Goal: Task Accomplishment & Management: Complete application form

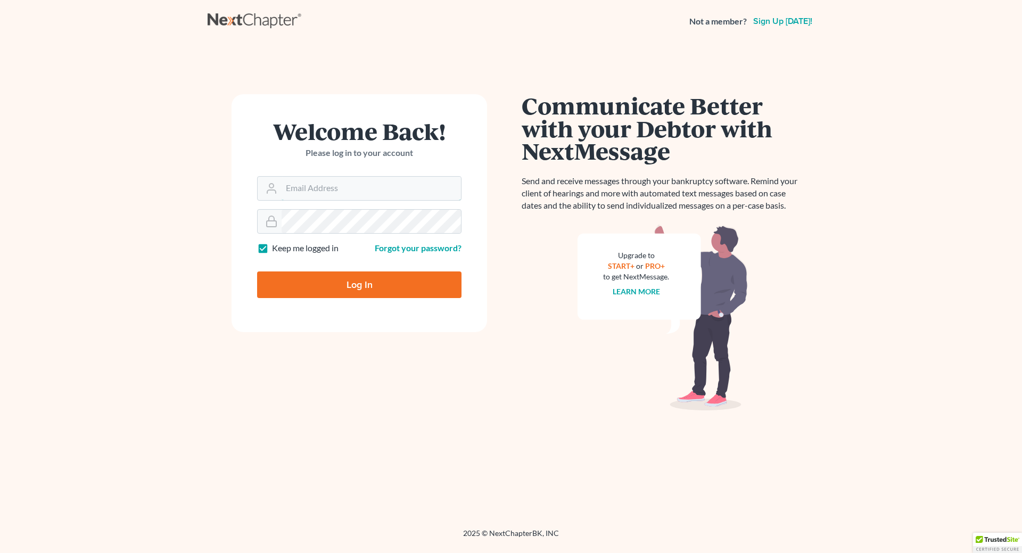
type input "[EMAIL_ADDRESS][DOMAIN_NAME]"
click at [421, 283] on input "Log In" at bounding box center [359, 284] width 204 height 27
type input "Thinking..."
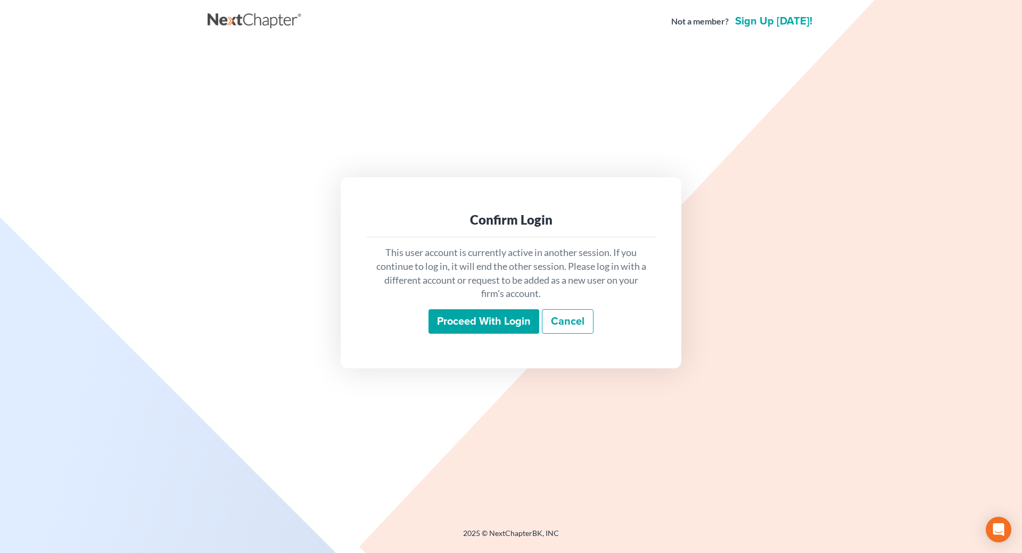
click at [485, 315] on input "Proceed with login" at bounding box center [484, 321] width 111 height 24
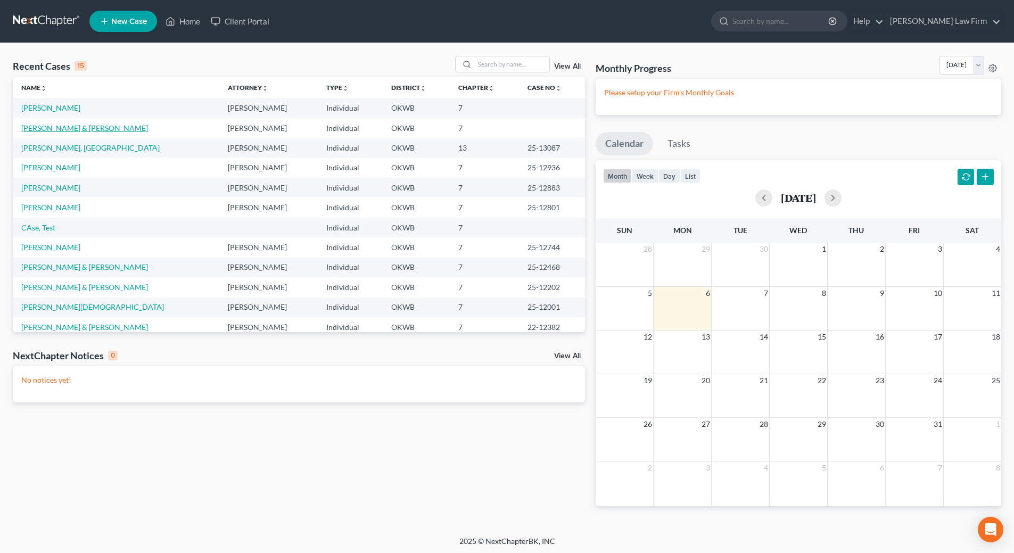
click at [65, 128] on link "[PERSON_NAME] & [PERSON_NAME]" at bounding box center [84, 127] width 127 height 9
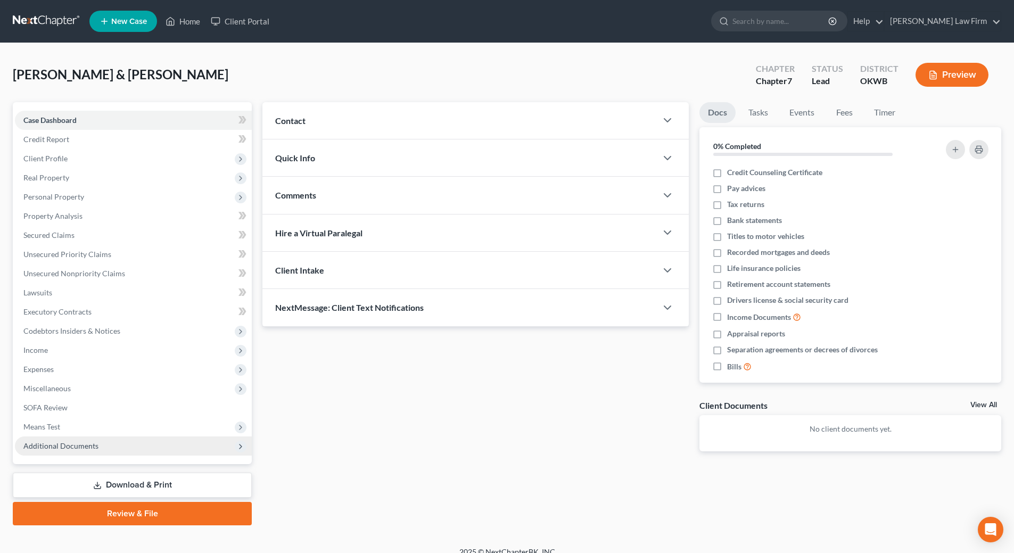
click at [110, 445] on span "Additional Documents" at bounding box center [133, 445] width 237 height 19
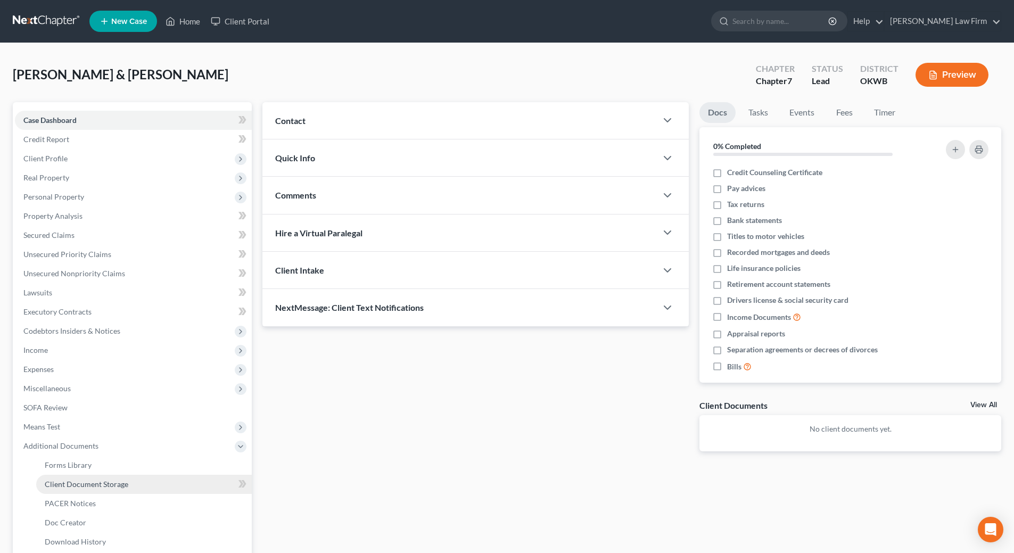
click at [119, 484] on span "Client Document Storage" at bounding box center [87, 484] width 84 height 9
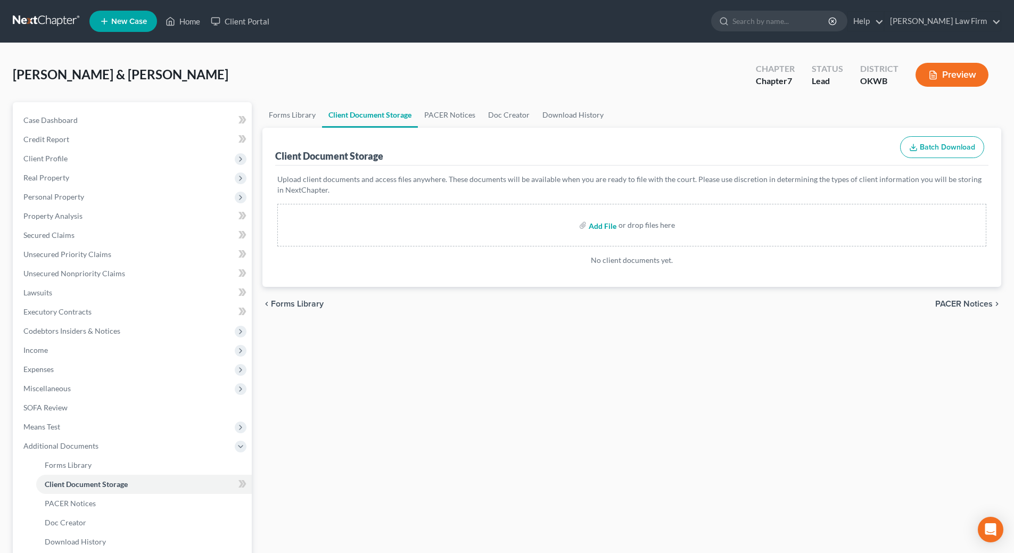
click at [608, 223] on input "file" at bounding box center [602, 225] width 26 height 19
type input "C:\fakepath\Maci Pay Advices.pdf"
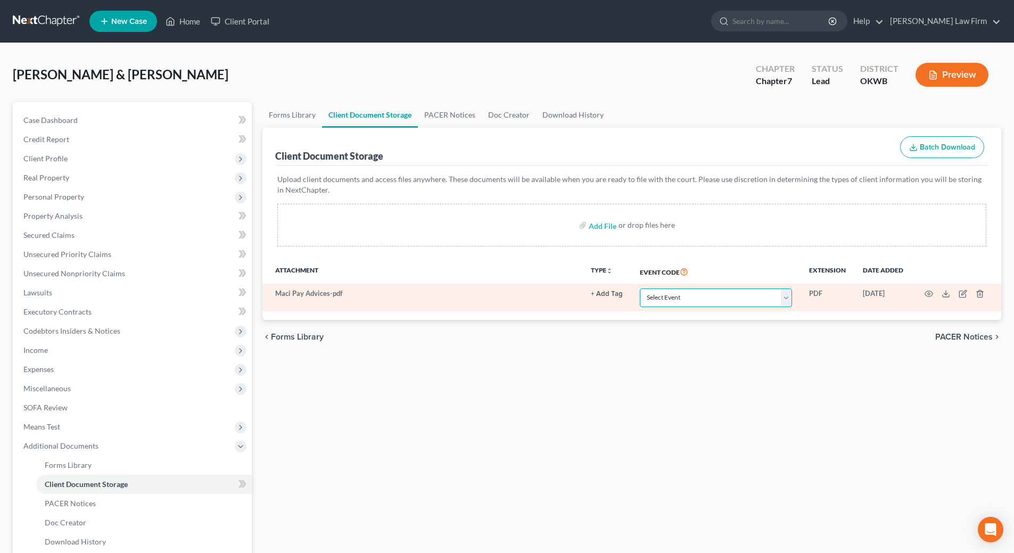
click at [788, 304] on select "Select Event Certificate of Credit Counseling (Debtor) Certificate of Credit Co…" at bounding box center [716, 298] width 152 height 19
select select "3"
click at [640, 289] on select "Select Event Certificate of Credit Counseling (Debtor) Certificate of Credit Co…" at bounding box center [716, 298] width 152 height 19
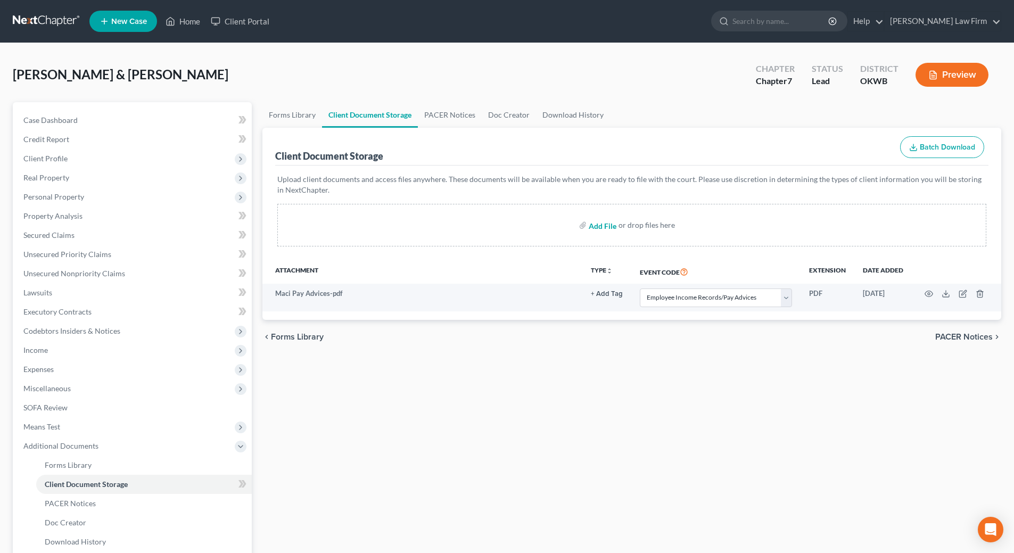
click at [595, 224] on input "file" at bounding box center [602, 225] width 26 height 19
type input "C:\fakepath\Pay Advices & Cover Sheet Dustin.pdf"
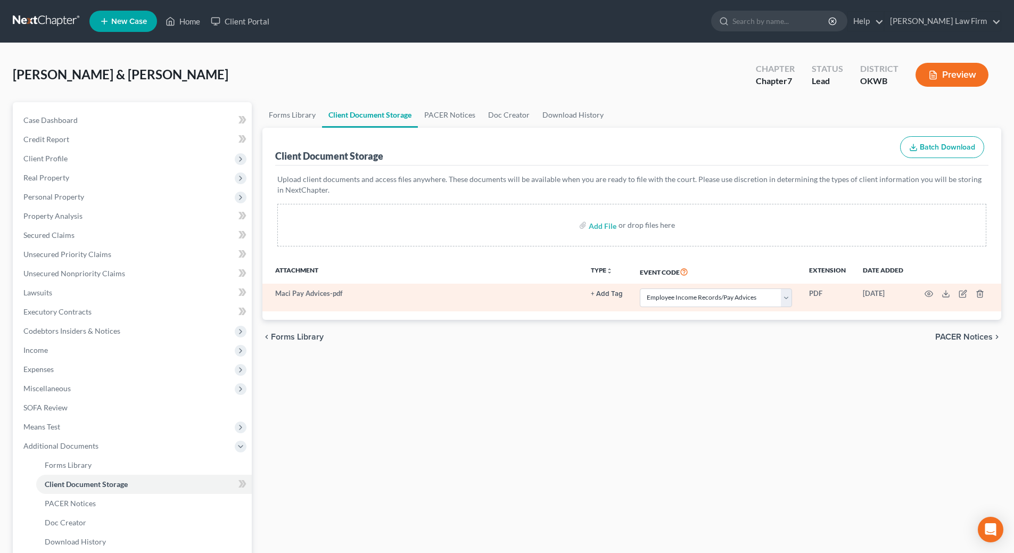
select select "3"
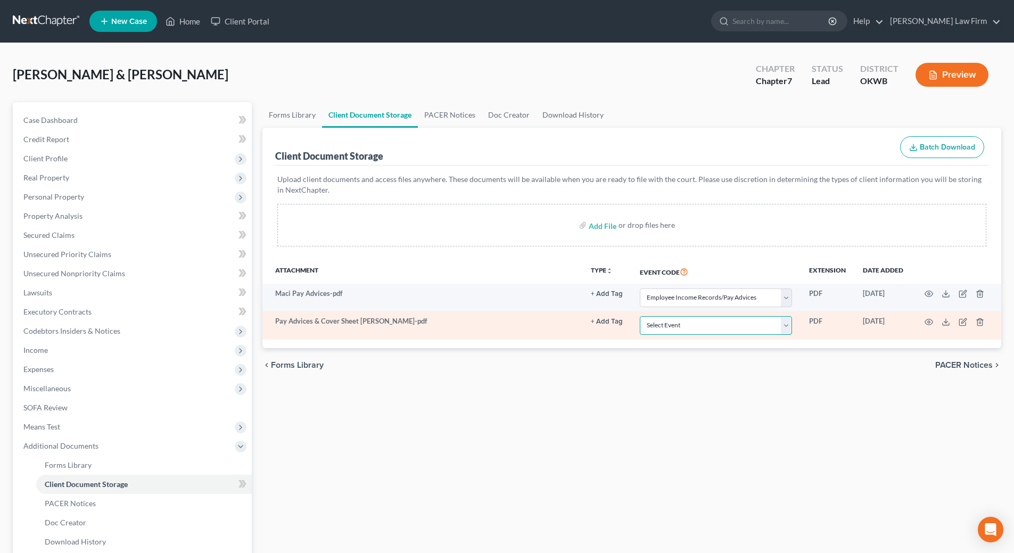
click at [786, 332] on select "Select Event Certificate of Credit Counseling (Debtor) Certificate of Credit Co…" at bounding box center [716, 325] width 152 height 19
select select "3"
click at [640, 316] on select "Select Event Certificate of Credit Counseling (Debtor) Certificate of Credit Co…" at bounding box center [716, 325] width 152 height 19
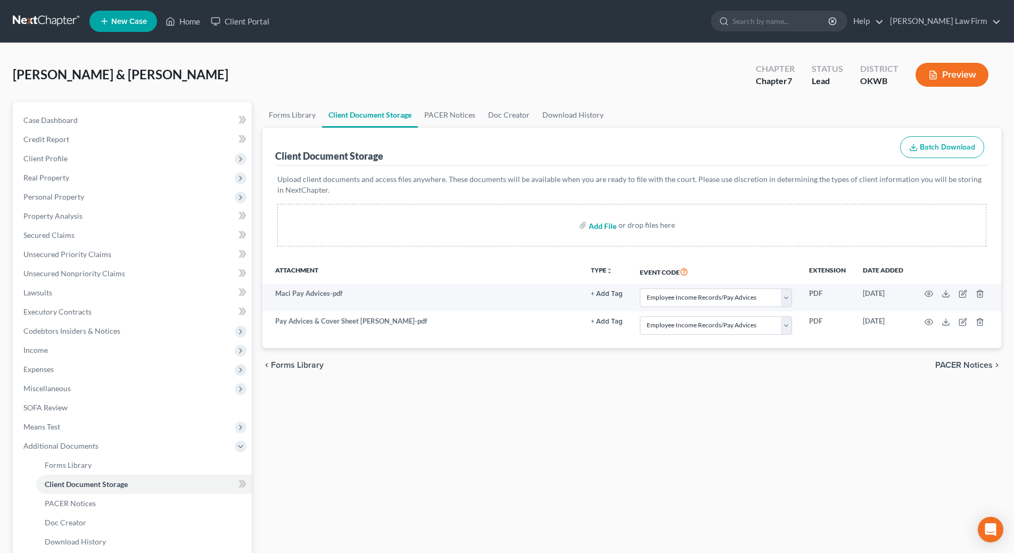
click at [602, 229] on input "file" at bounding box center [602, 225] width 26 height 19
type input "C:\fakepath\13858-OKW-CC-040086816 Dustin.pdf"
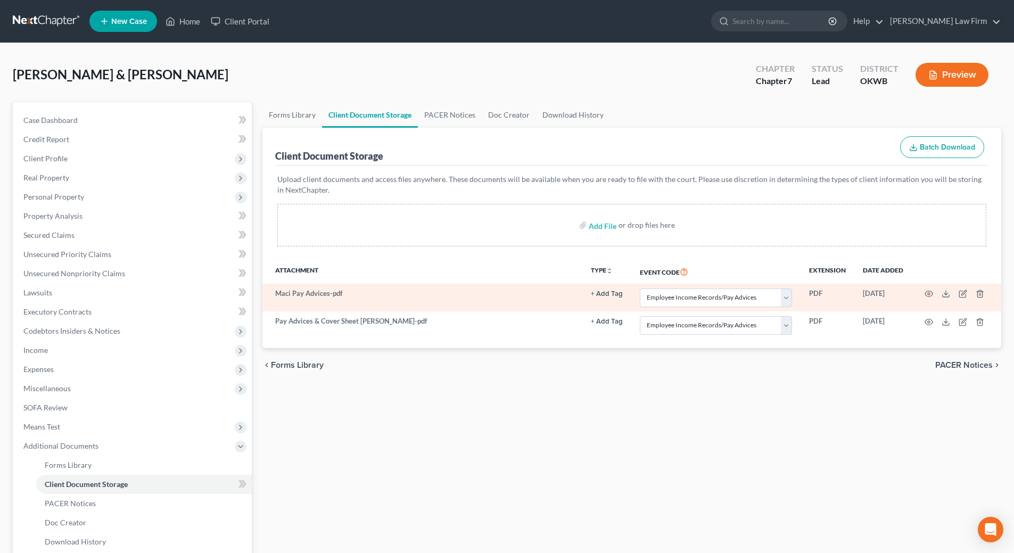
select select "3"
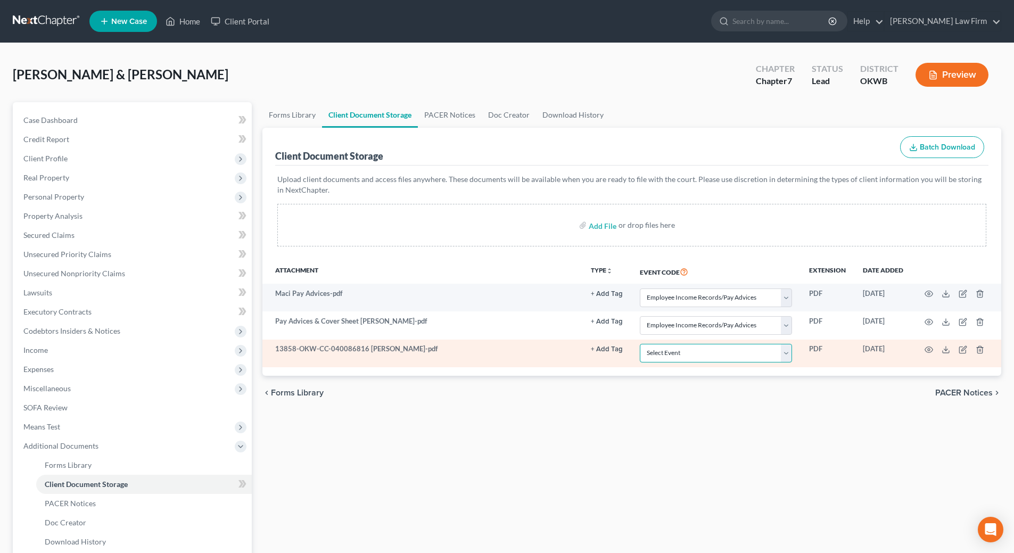
click at [784, 355] on select "Select Event Certificate of Credit Counseling (Debtor) Certificate of Credit Co…" at bounding box center [716, 353] width 152 height 19
select select "0"
click at [640, 344] on select "Select Event Certificate of Credit Counseling (Debtor) Certificate of Credit Co…" at bounding box center [716, 353] width 152 height 19
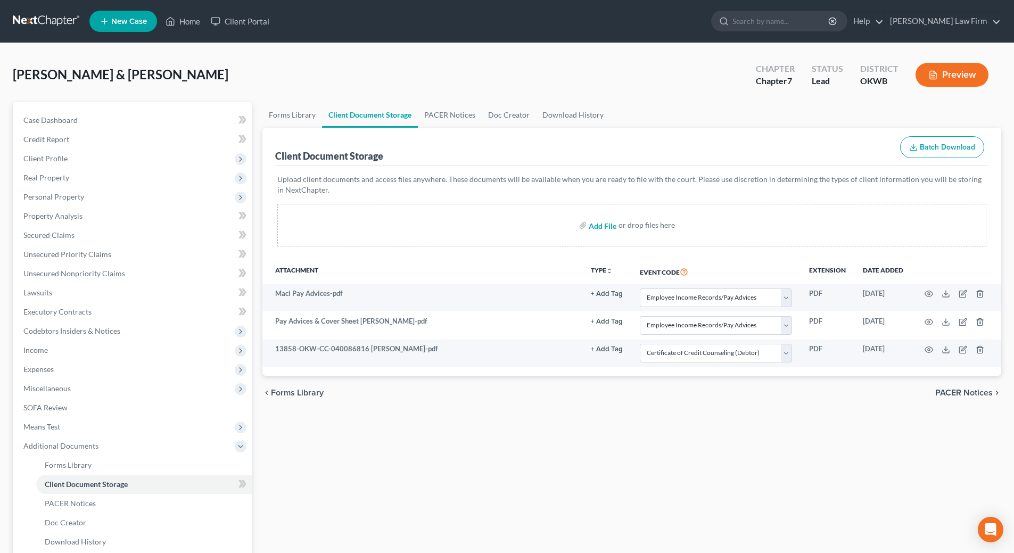
click at [597, 226] on input "file" at bounding box center [602, 225] width 26 height 19
type input "C:\fakepath\13858-OKW-CC-040086817 Maci.pdf"
select select "3"
select select "0"
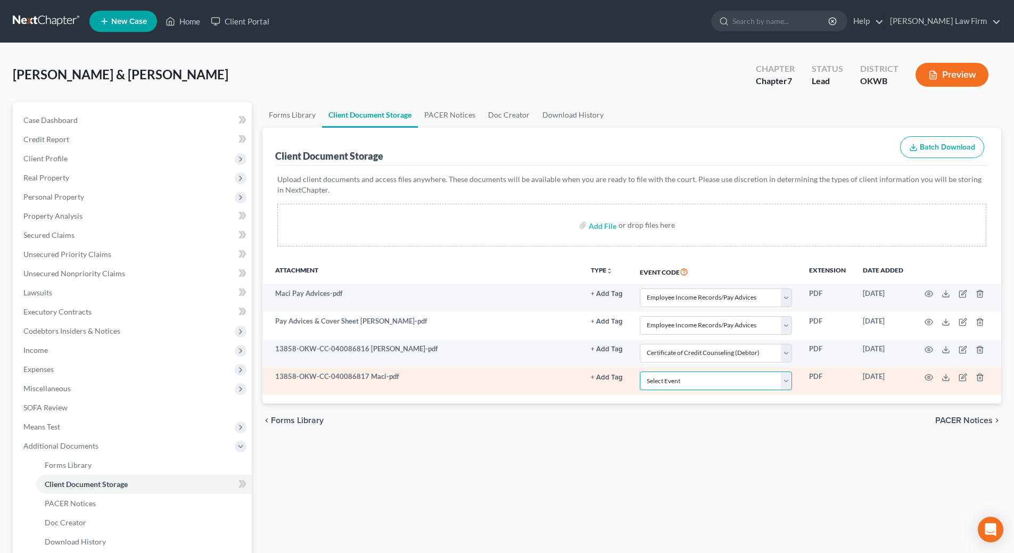
click at [789, 381] on select "Select Event Certificate of Credit Counseling (Debtor) Certificate of Credit Co…" at bounding box center [716, 381] width 152 height 19
select select "1"
click at [640, 372] on select "Select Event Certificate of Credit Counseling (Debtor) Certificate of Credit Co…" at bounding box center [716, 381] width 152 height 19
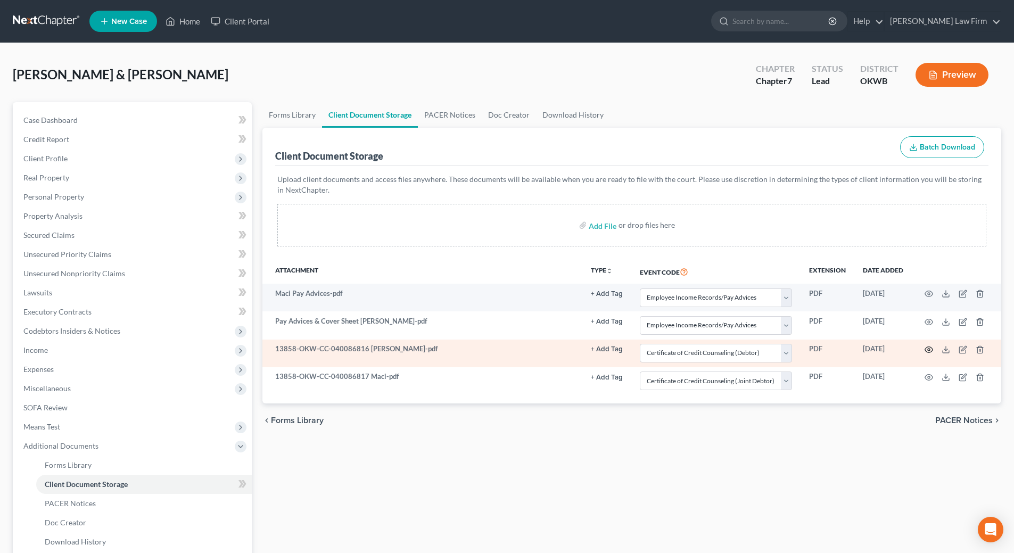
click at [928, 351] on icon "button" at bounding box center [929, 349] width 9 height 9
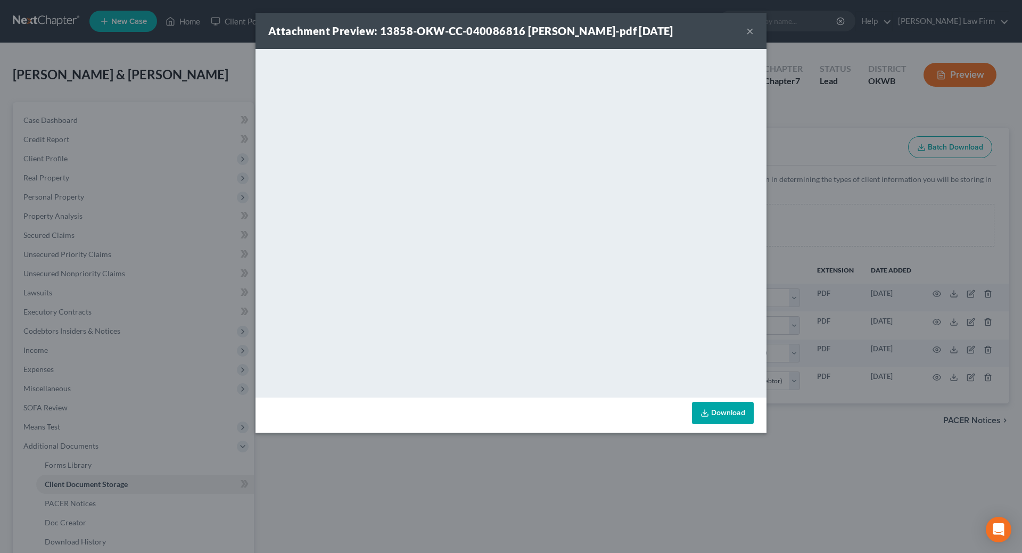
click at [751, 32] on button "×" at bounding box center [749, 30] width 7 height 13
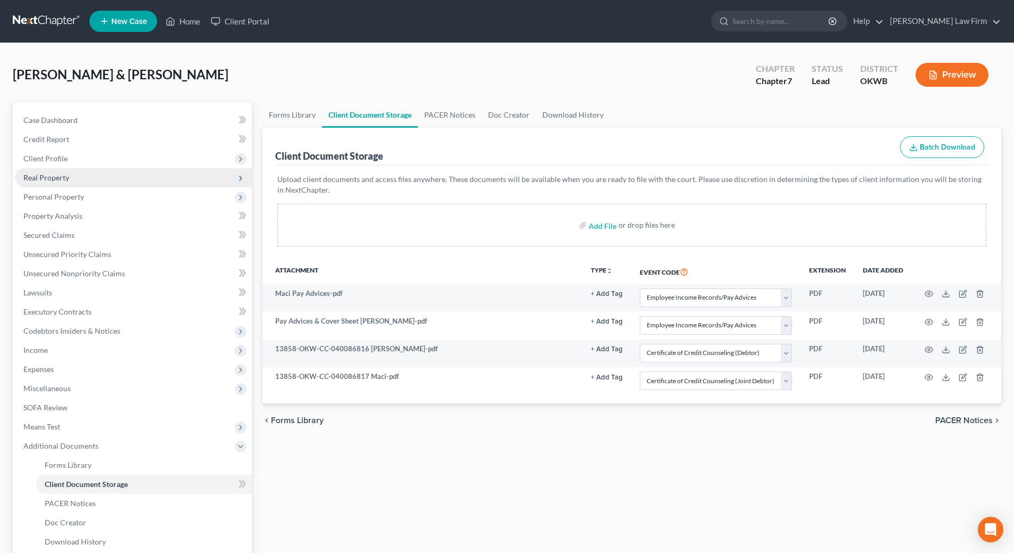
click at [66, 180] on span "Real Property" at bounding box center [46, 177] width 46 height 9
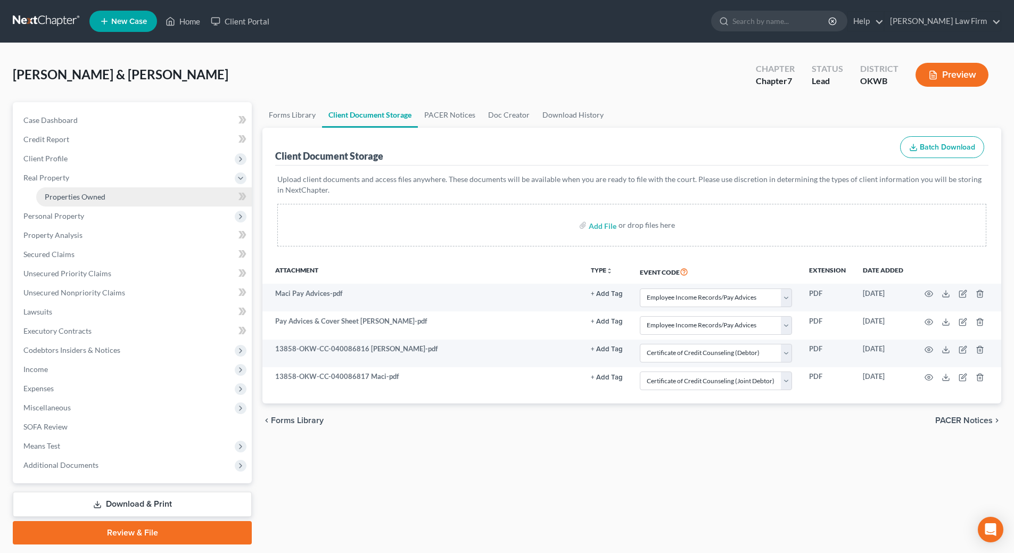
click at [73, 200] on span "Properties Owned" at bounding box center [75, 196] width 61 height 9
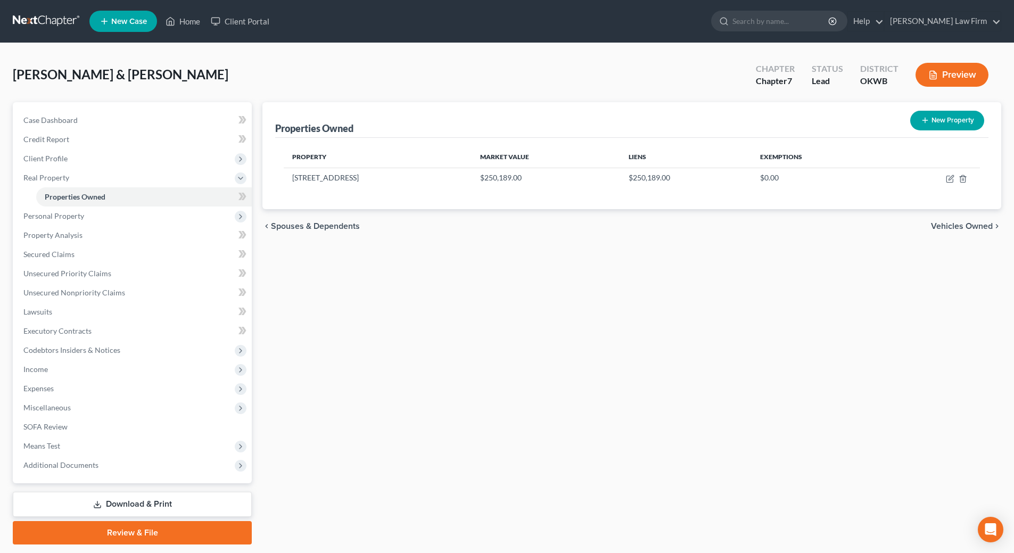
scroll to position [32, 0]
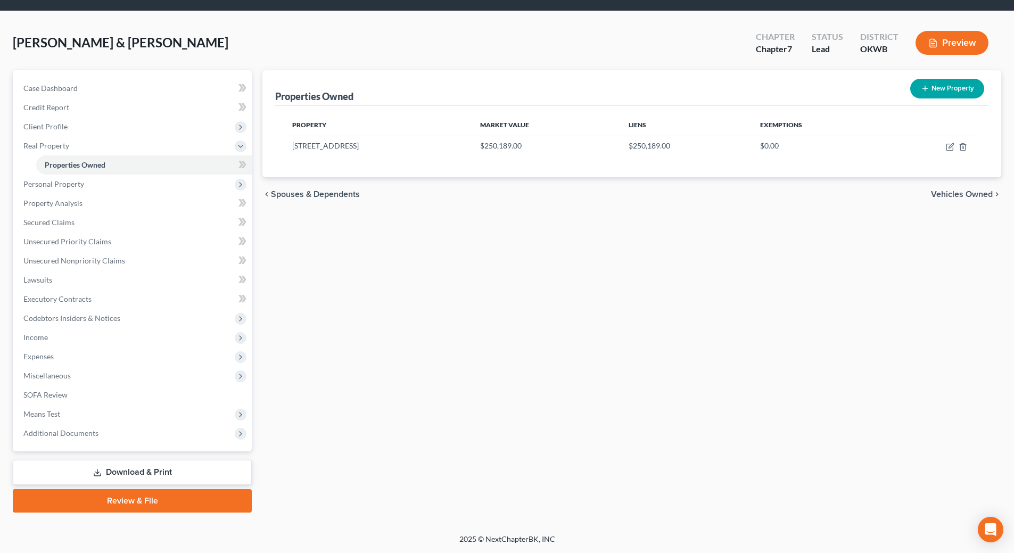
click at [184, 473] on link "Download & Print" at bounding box center [132, 472] width 239 height 25
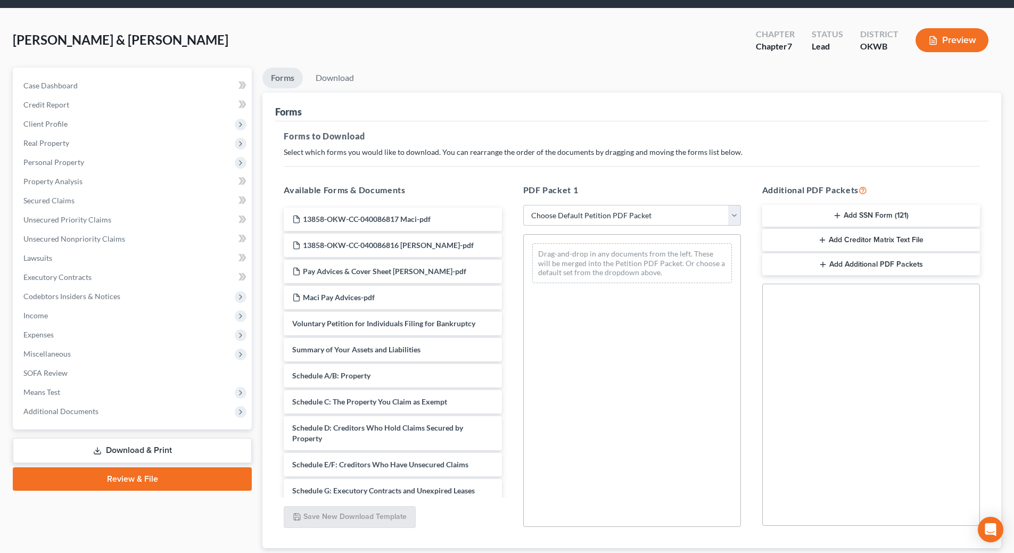
scroll to position [53, 0]
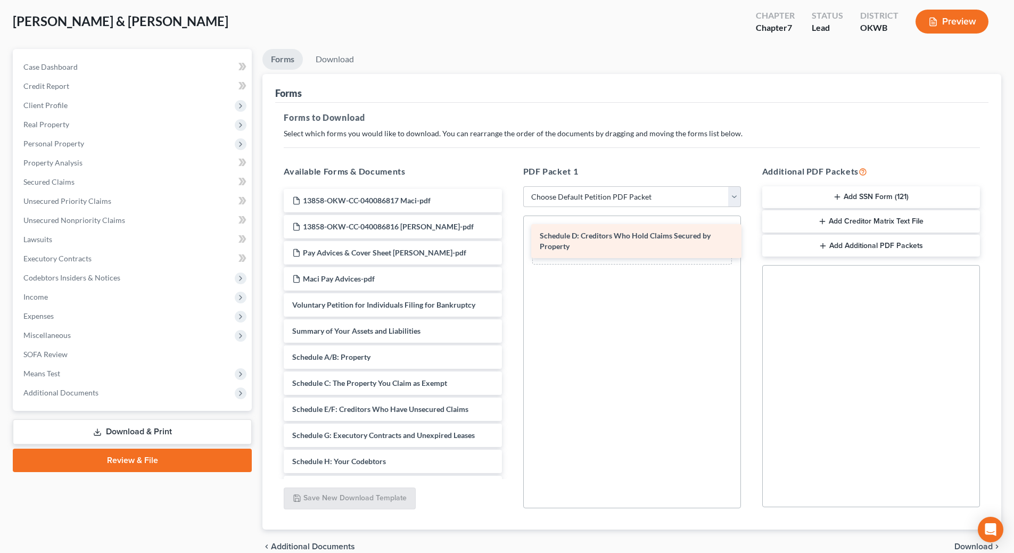
drag, startPoint x: 400, startPoint y: 416, endPoint x: 644, endPoint y: 243, distance: 298.9
click at [510, 243] on div "Schedule D: Creditors Who Hold Claims Secured by Property 13858-OKW-CC-04008681…" at bounding box center [392, 477] width 235 height 577
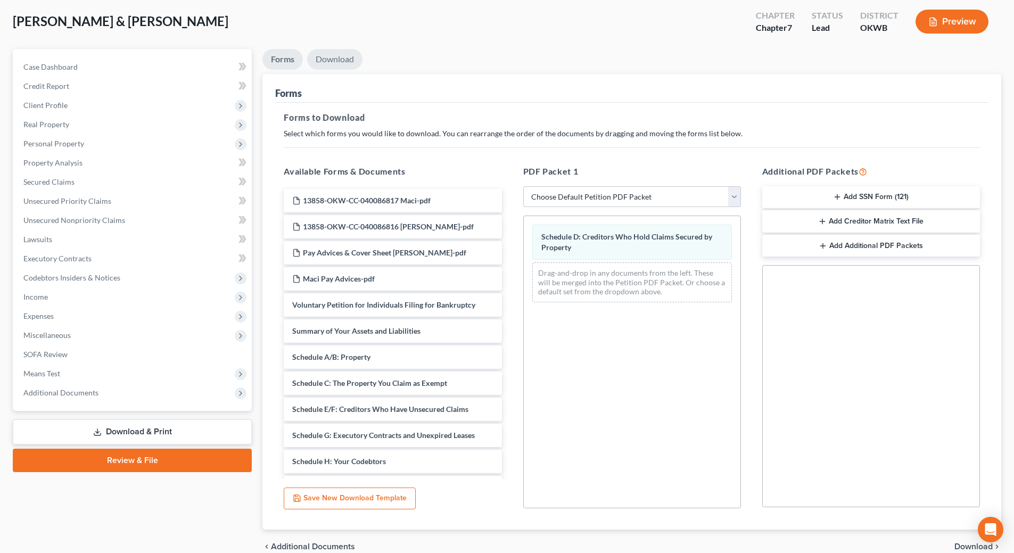
click at [344, 54] on link "Download" at bounding box center [334, 59] width 55 height 21
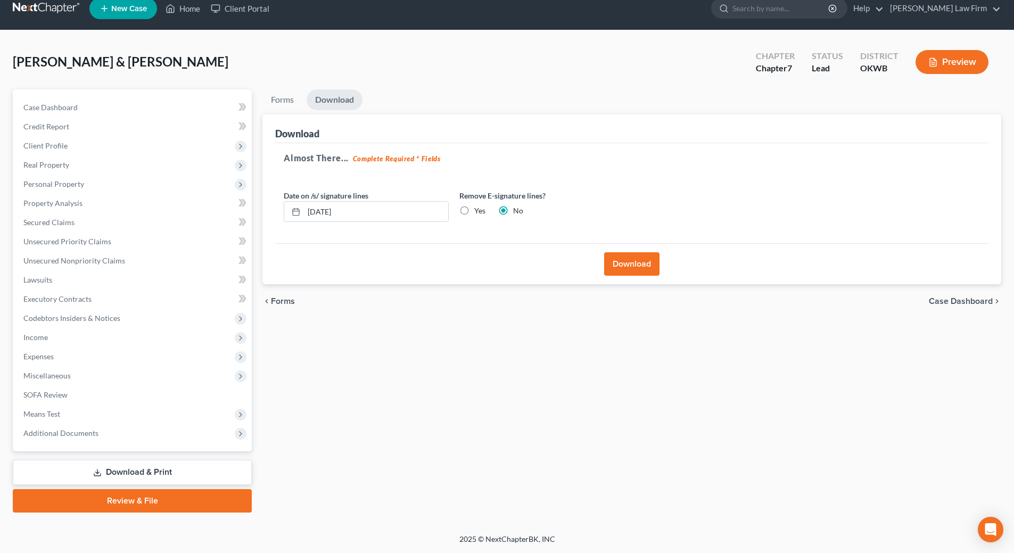
scroll to position [13, 0]
click at [383, 211] on input "[DATE]" at bounding box center [376, 212] width 144 height 20
type input "1"
click at [474, 211] on label "Yes" at bounding box center [479, 210] width 11 height 11
click at [479, 211] on input "Yes" at bounding box center [482, 208] width 7 height 7
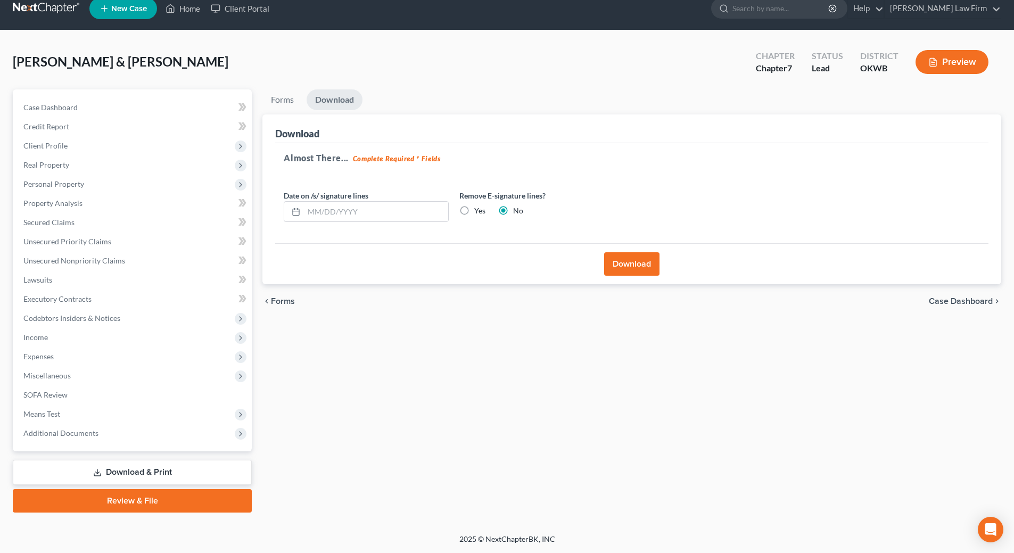
radio input "true"
radio input "false"
click at [625, 267] on button "Download" at bounding box center [631, 263] width 55 height 23
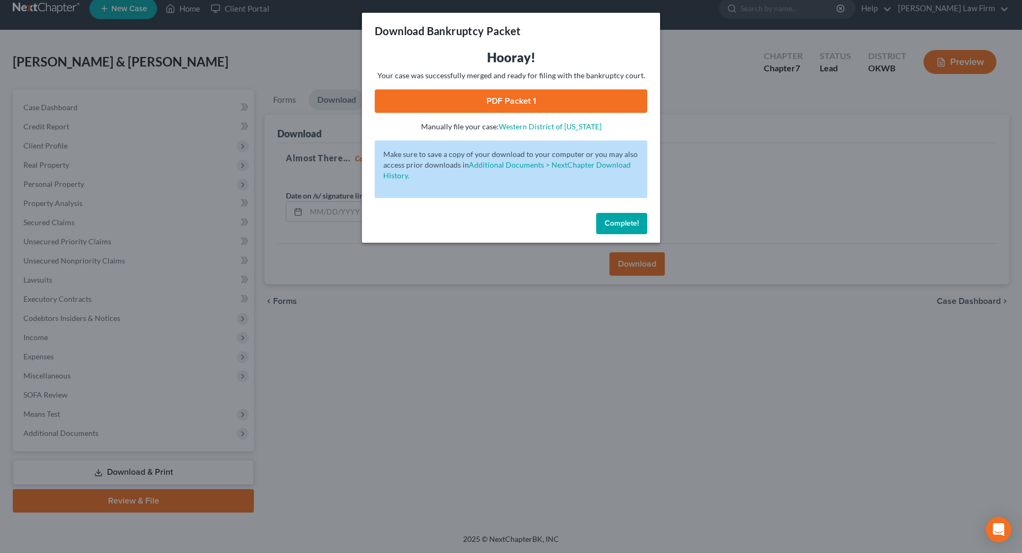
click at [559, 96] on link "PDF Packet 1" at bounding box center [511, 100] width 273 height 23
click at [607, 219] on span "Complete!" at bounding box center [622, 223] width 34 height 9
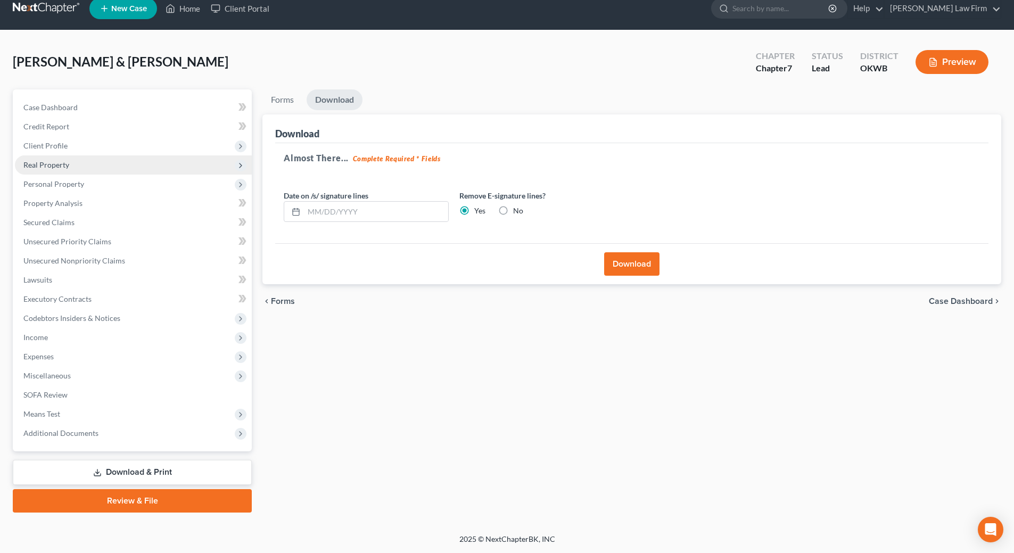
click at [74, 162] on span "Real Property" at bounding box center [133, 164] width 237 height 19
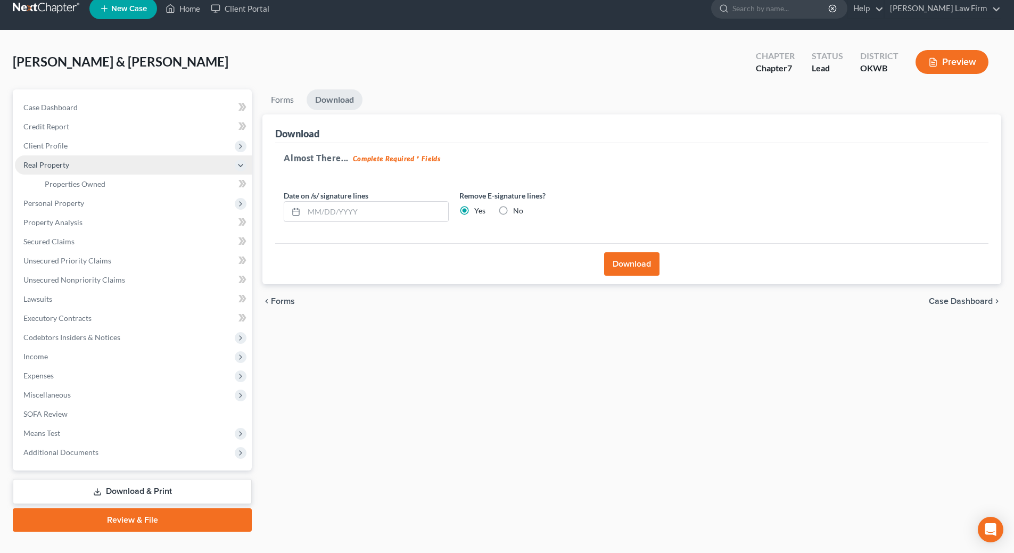
click at [74, 162] on span "Real Property" at bounding box center [133, 164] width 237 height 19
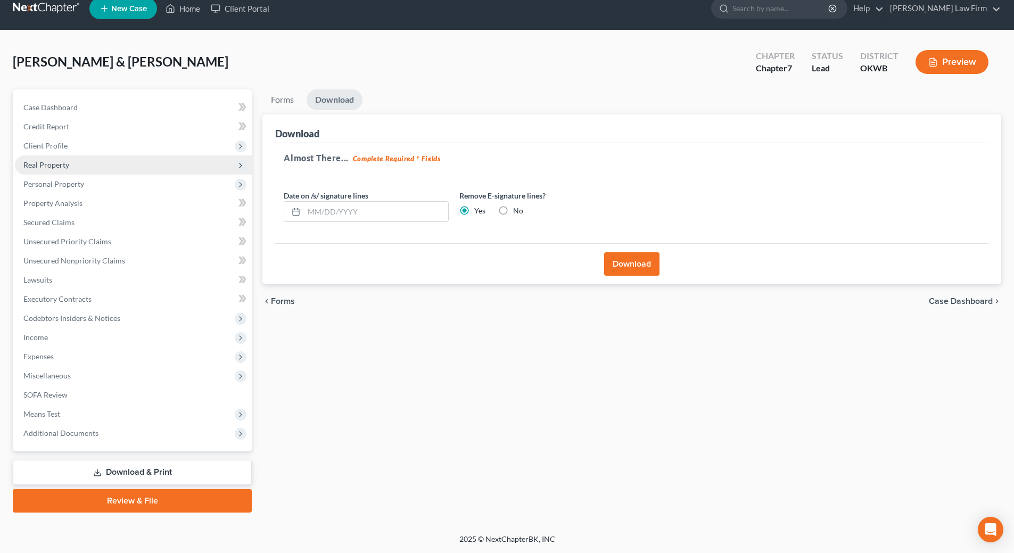
click at [74, 162] on span "Real Property" at bounding box center [133, 164] width 237 height 19
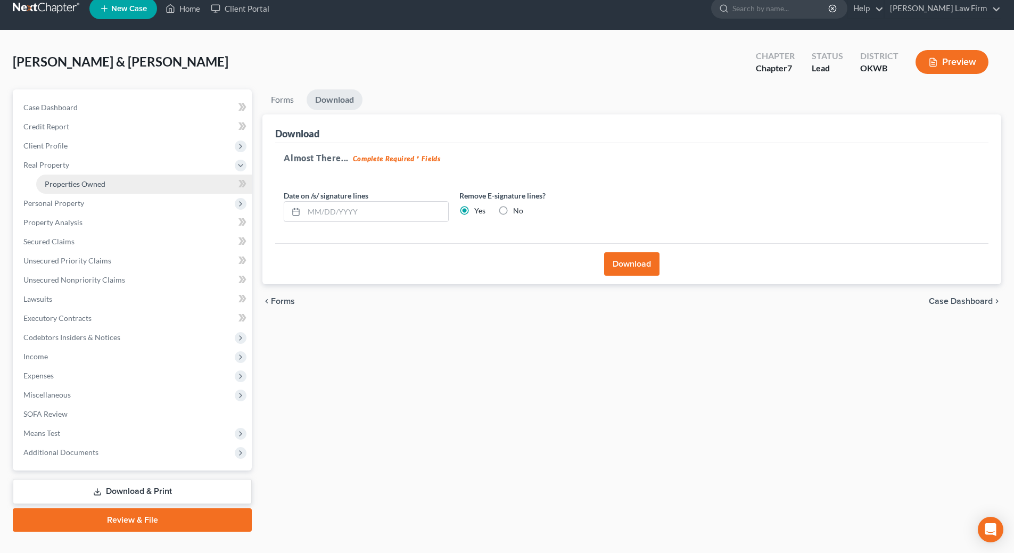
click at [92, 187] on span "Properties Owned" at bounding box center [75, 183] width 61 height 9
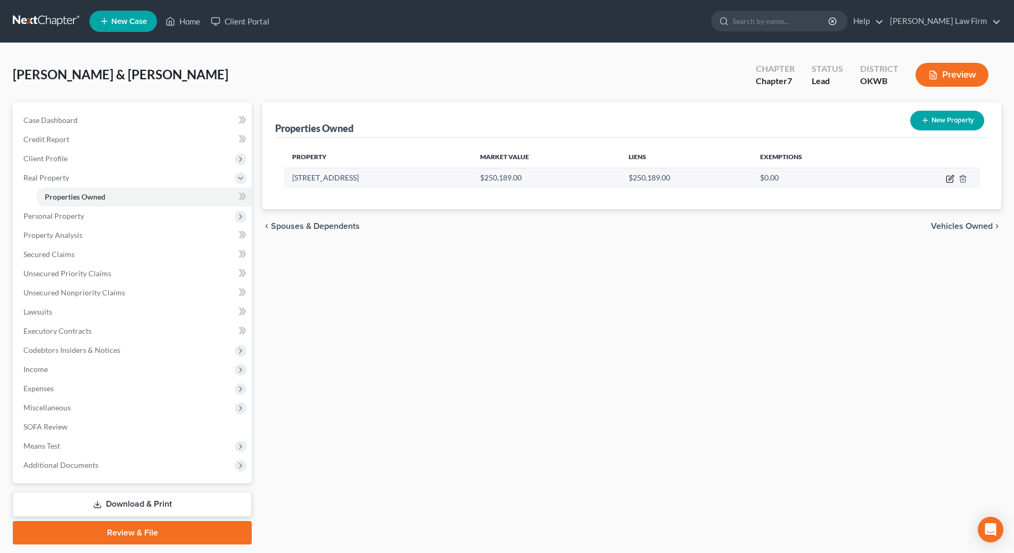
click at [951, 179] on icon "button" at bounding box center [951, 177] width 5 height 5
select select "37"
select select "2"
select select "1"
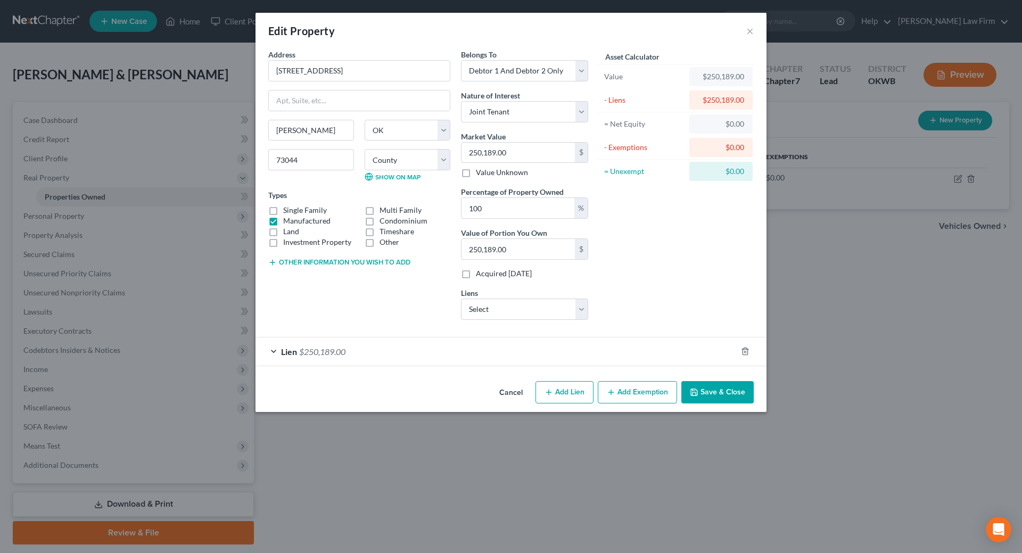
click at [276, 353] on div "Lien $250,189.00" at bounding box center [496, 351] width 481 height 28
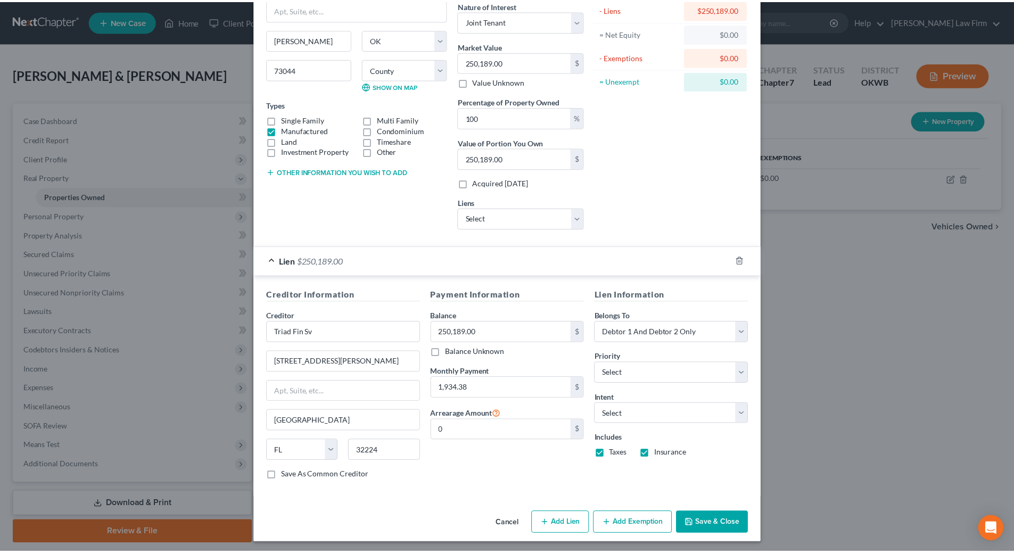
scroll to position [94, 0]
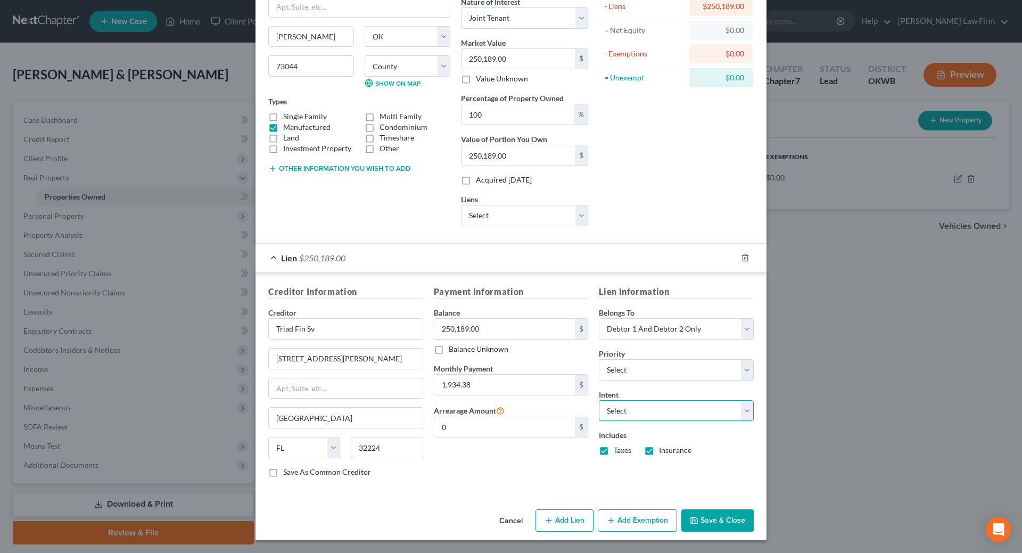
click at [741, 411] on select "Select Surrender Redeem Reaffirm Avoid Other" at bounding box center [676, 410] width 155 height 21
select select "4"
click at [599, 400] on select "Select Surrender Redeem Reaffirm Avoid Other" at bounding box center [676, 410] width 155 height 21
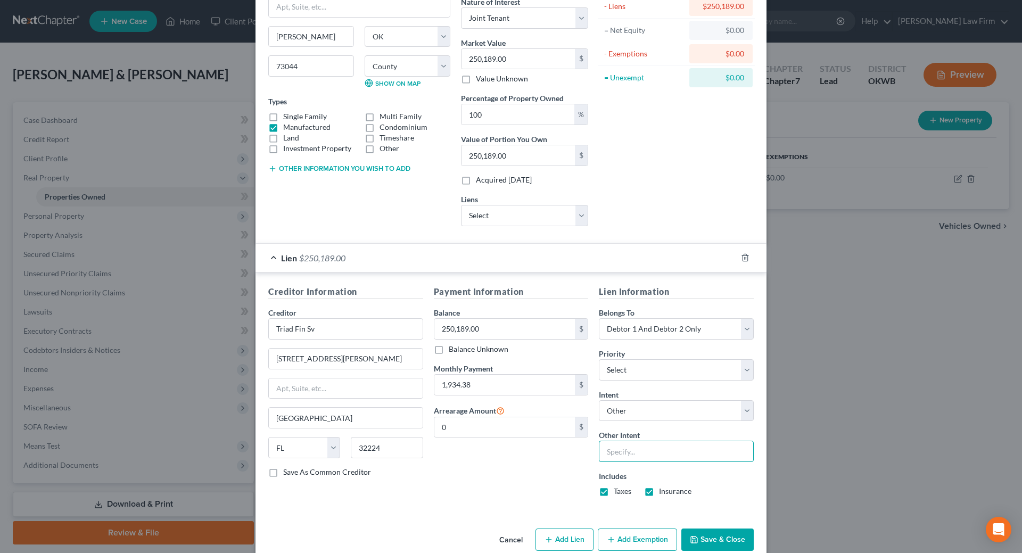
click at [662, 441] on input "text" at bounding box center [676, 451] width 155 height 21
type input "Retain and continue to make payments"
click at [702, 544] on button "Save & Close" at bounding box center [717, 540] width 72 height 22
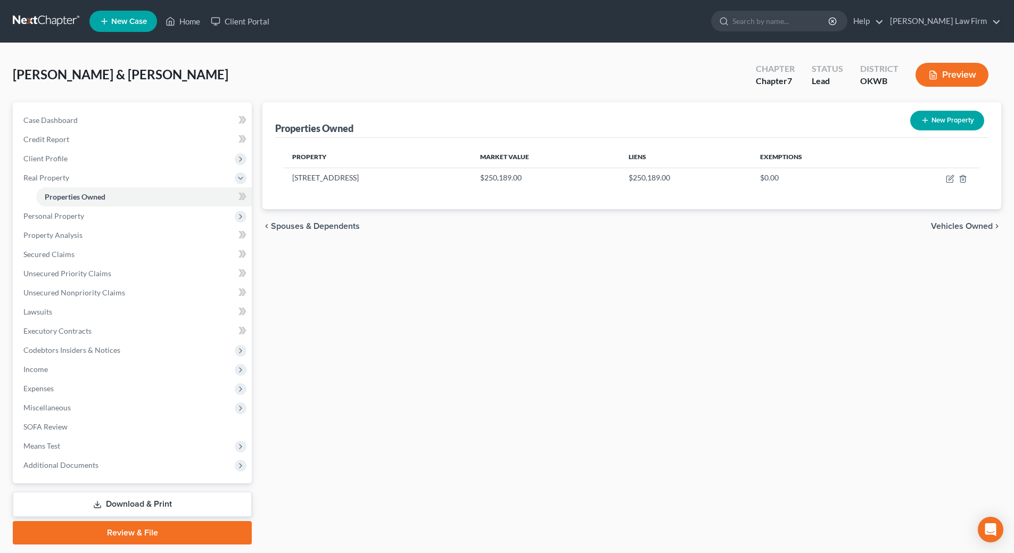
click at [975, 80] on button "Preview" at bounding box center [952, 75] width 73 height 24
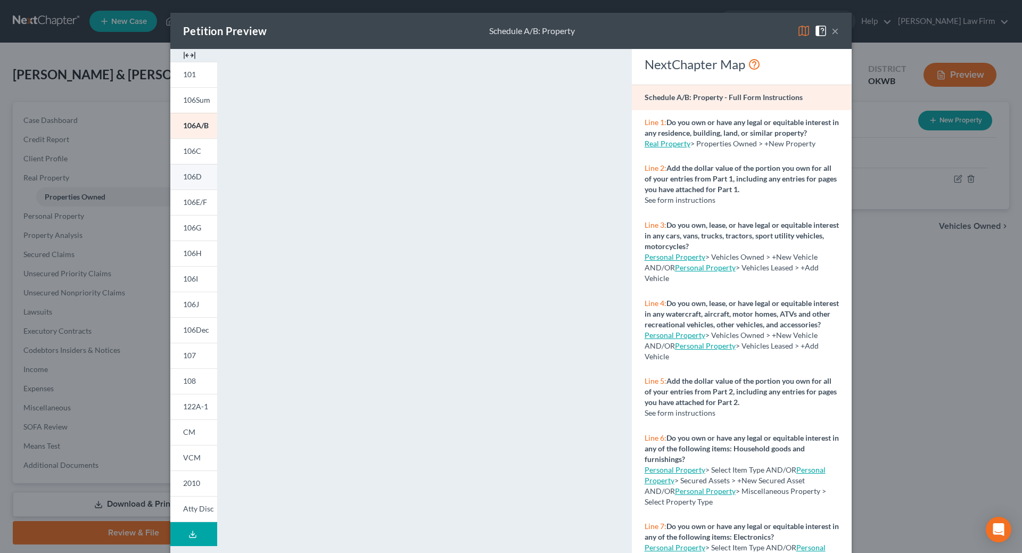
click at [193, 175] on span "106D" at bounding box center [192, 176] width 19 height 9
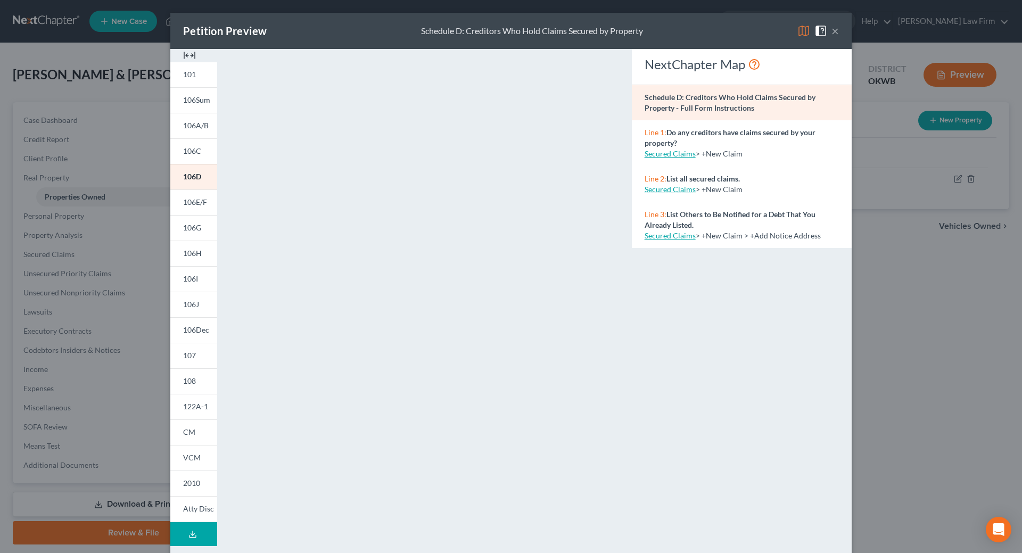
click at [833, 30] on button "×" at bounding box center [834, 30] width 7 height 13
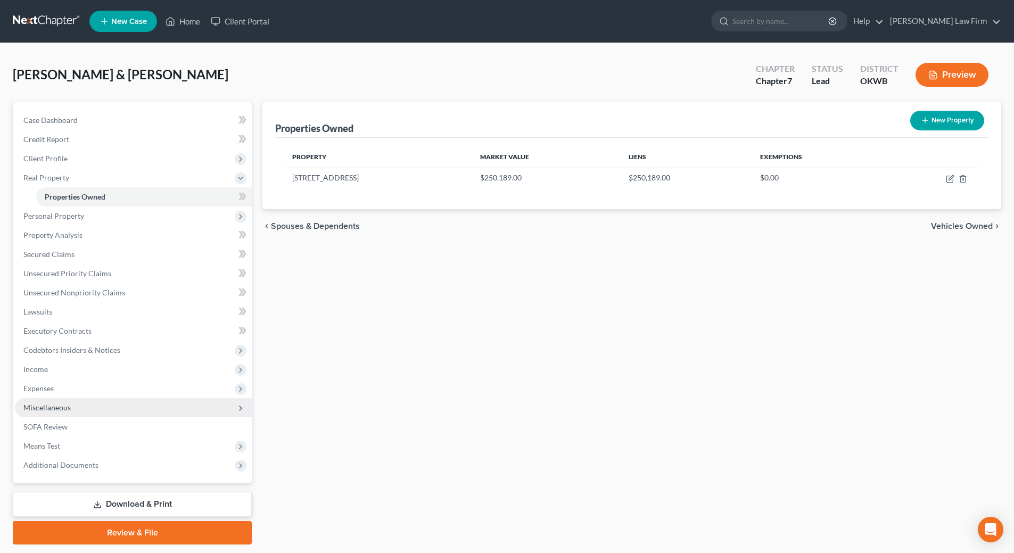
click at [92, 411] on span "Miscellaneous" at bounding box center [133, 407] width 237 height 19
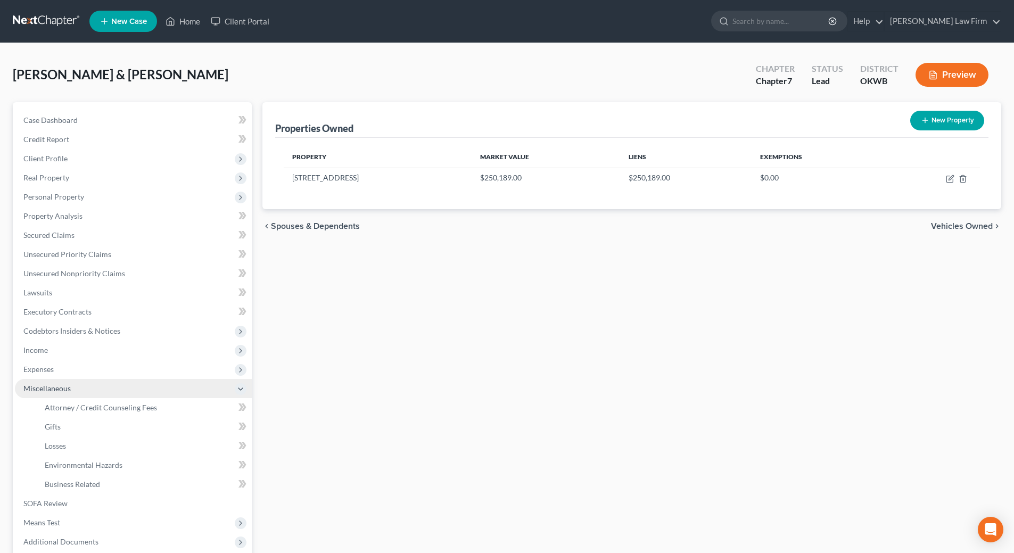
click at [92, 398] on span "Miscellaneous" at bounding box center [133, 388] width 237 height 19
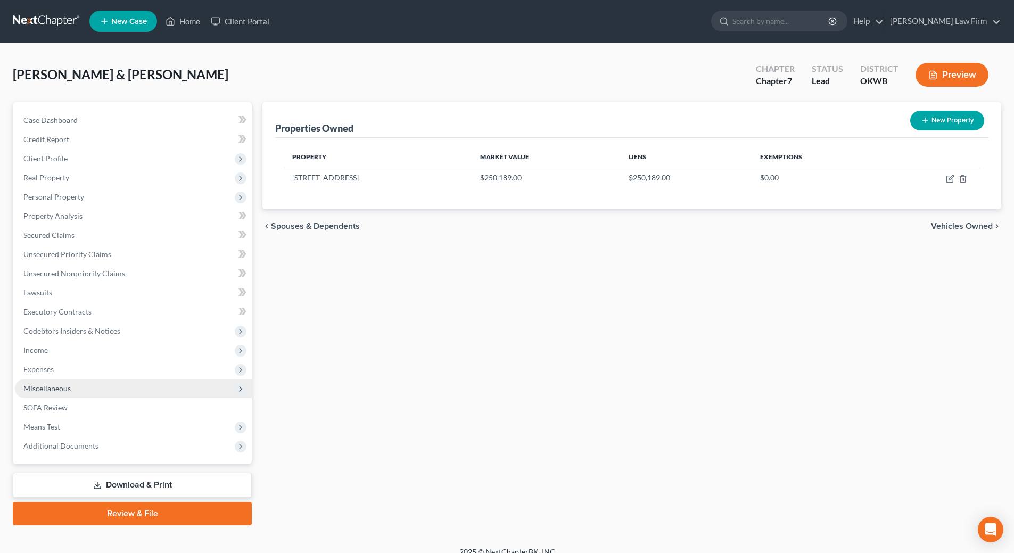
click at [87, 386] on span "Miscellaneous" at bounding box center [133, 388] width 237 height 19
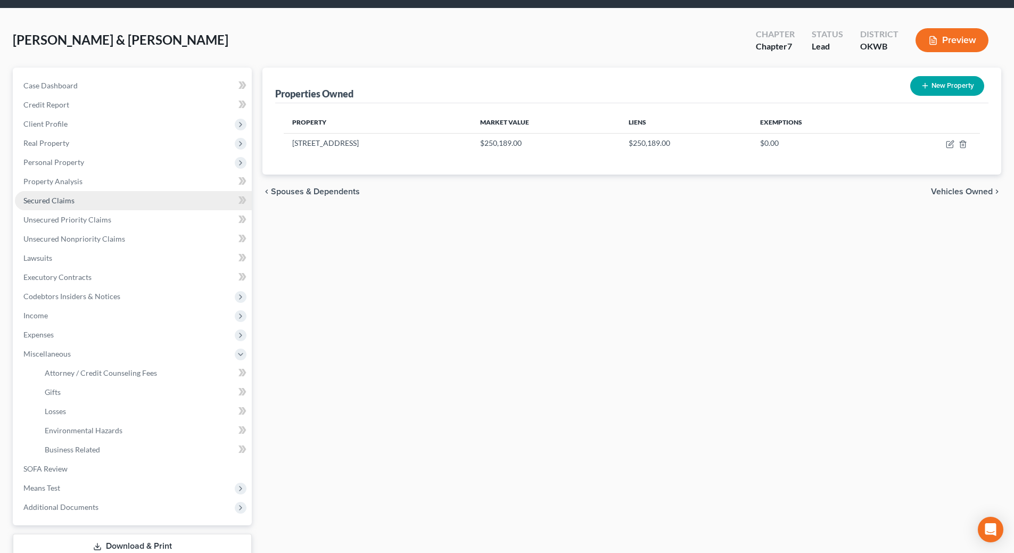
scroll to position [53, 0]
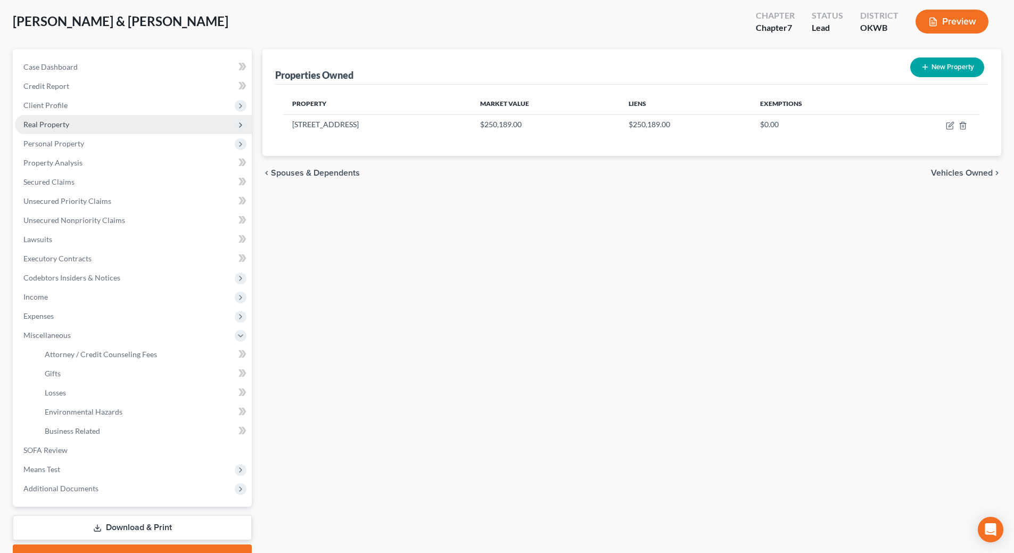
click at [118, 125] on span "Real Property" at bounding box center [133, 124] width 237 height 19
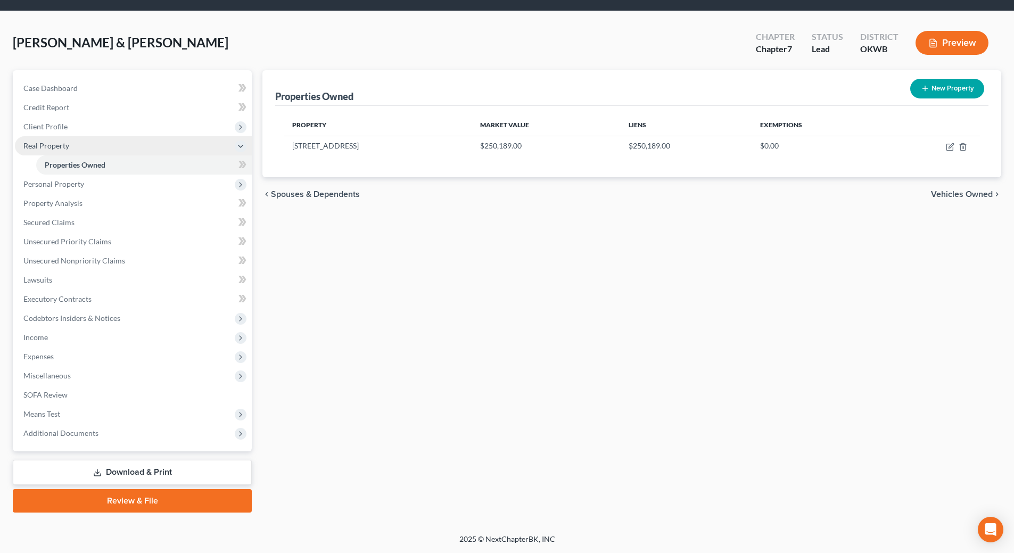
scroll to position [32, 0]
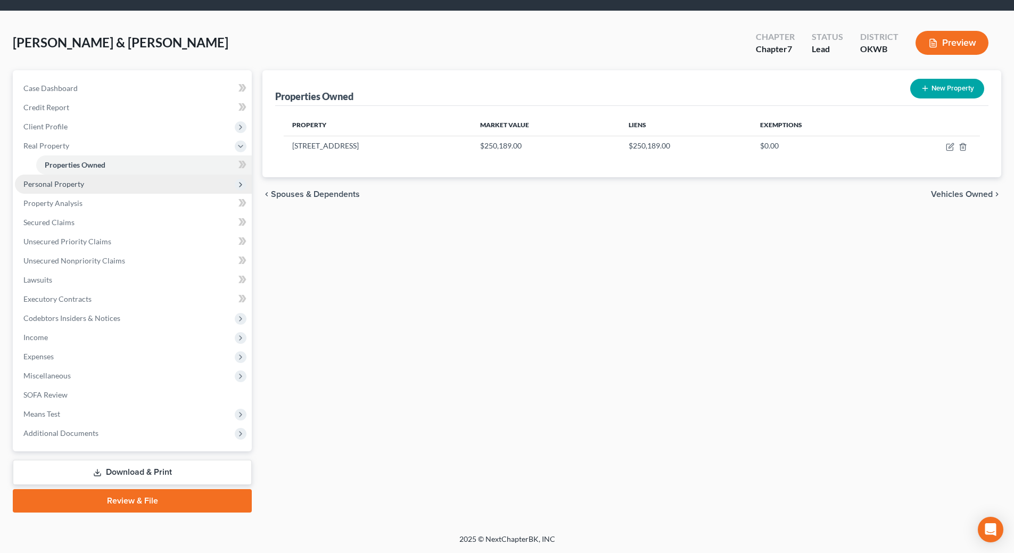
click at [85, 180] on span "Personal Property" at bounding box center [133, 184] width 237 height 19
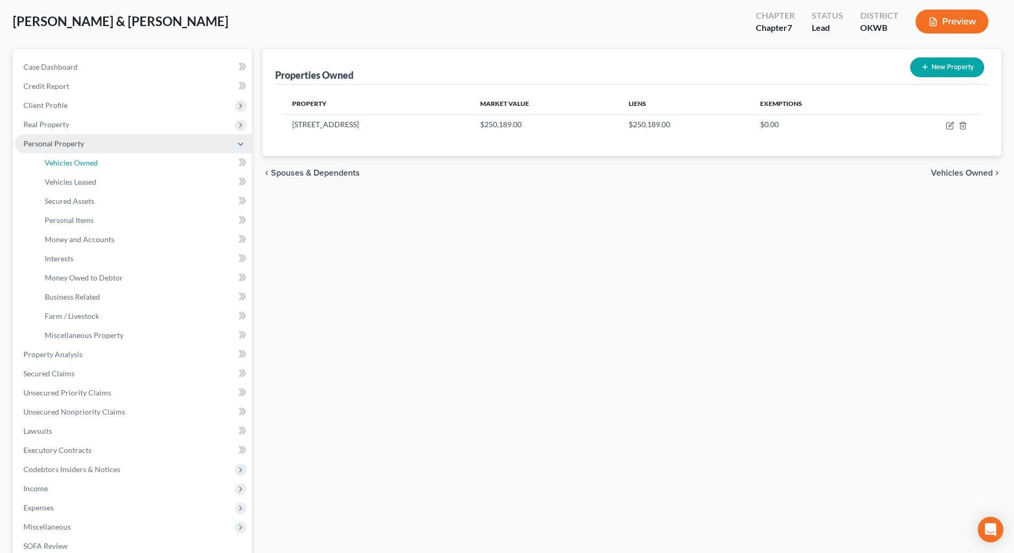
click at [85, 172] on link "Vehicles Owned" at bounding box center [144, 162] width 216 height 19
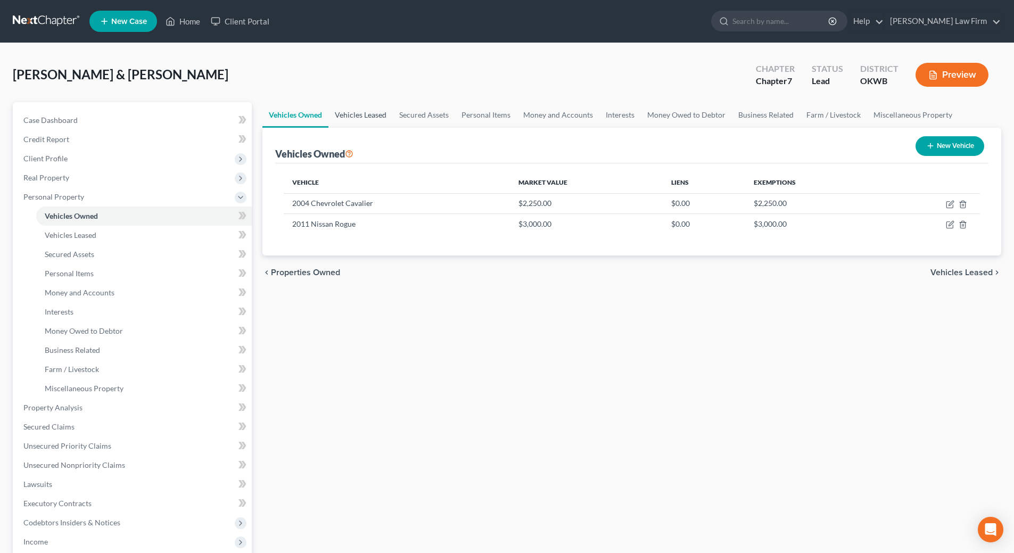
click at [356, 118] on link "Vehicles Leased" at bounding box center [360, 115] width 64 height 26
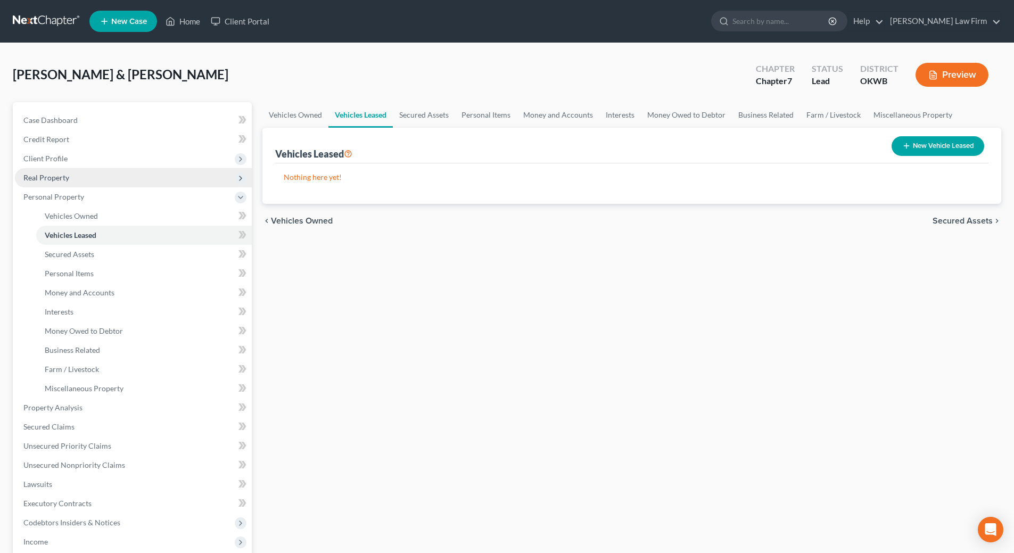
click at [57, 178] on span "Real Property" at bounding box center [46, 177] width 46 height 9
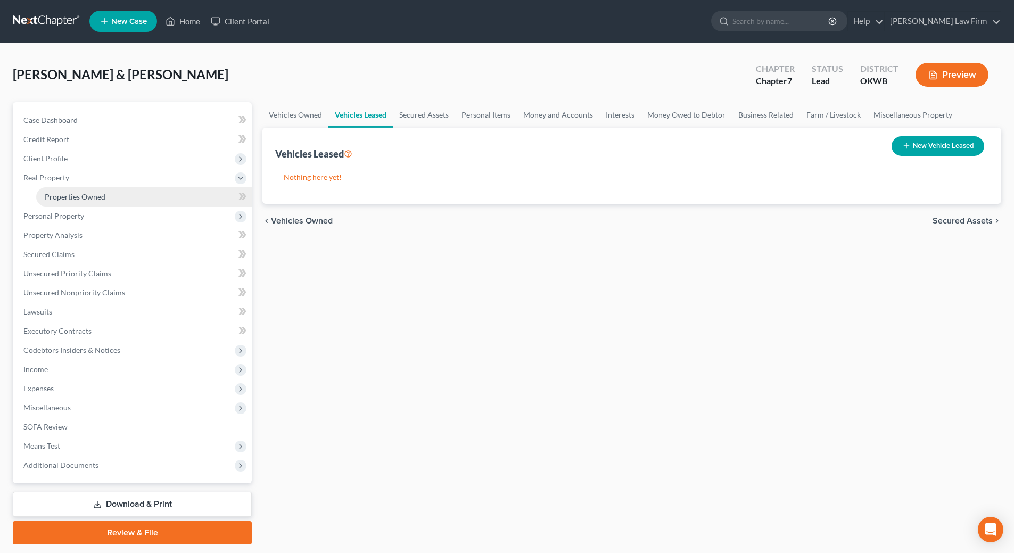
click at [90, 195] on span "Properties Owned" at bounding box center [75, 196] width 61 height 9
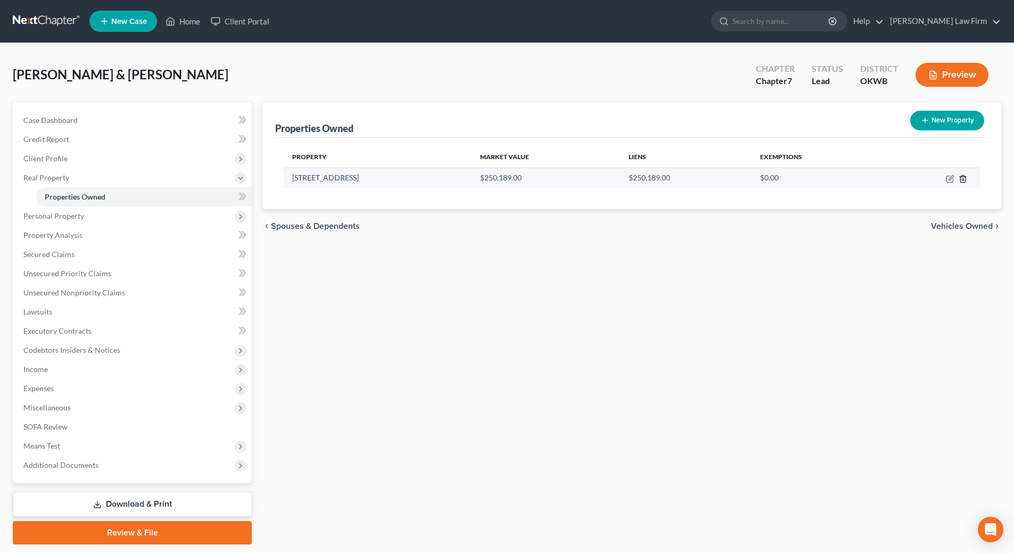
click at [962, 180] on line "button" at bounding box center [962, 179] width 0 height 2
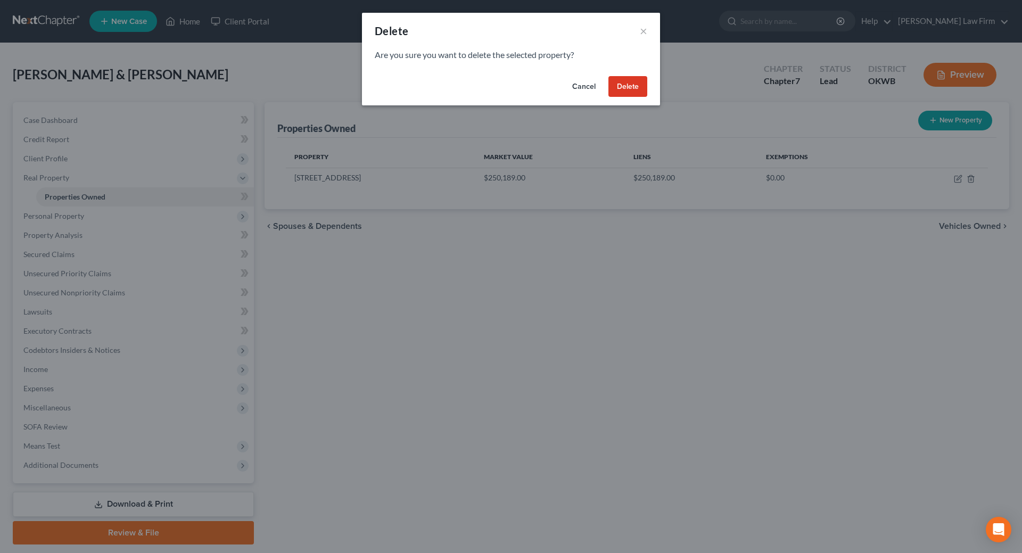
click at [628, 87] on button "Delete" at bounding box center [627, 86] width 39 height 21
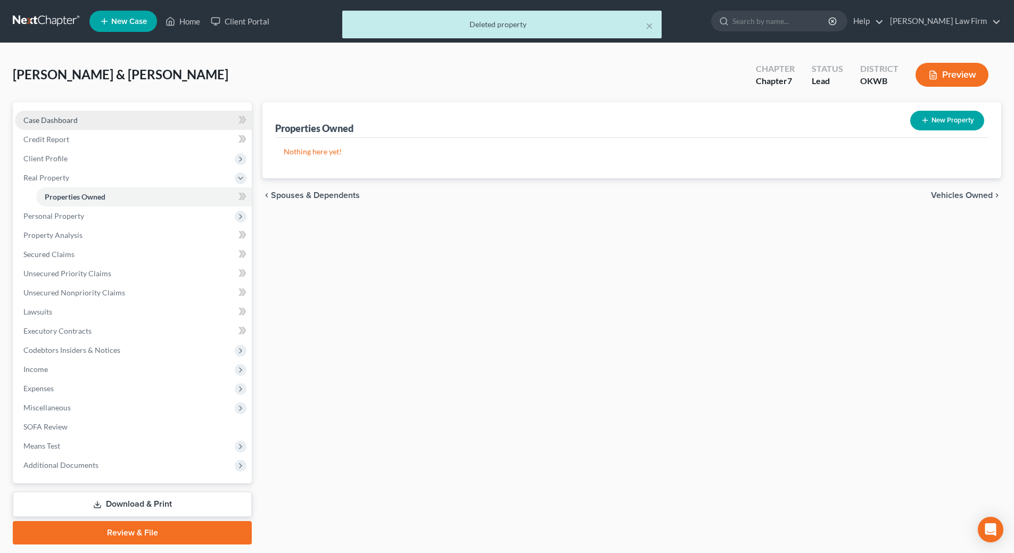
click at [59, 120] on span "Case Dashboard" at bounding box center [50, 120] width 54 height 9
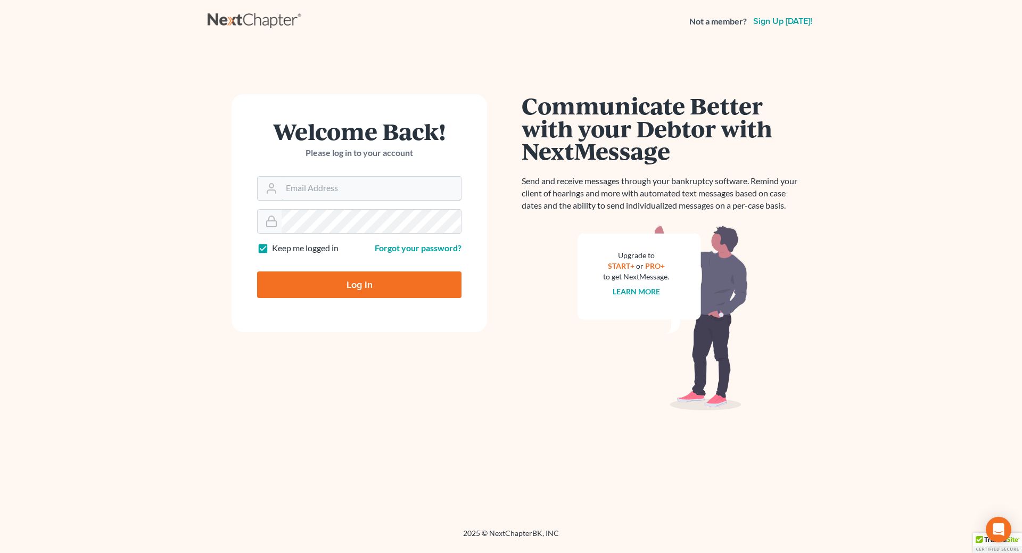
type input "cecilheaton@sbcglobal.net"
click at [359, 282] on input "Log In" at bounding box center [359, 284] width 204 height 27
type input "Thinking..."
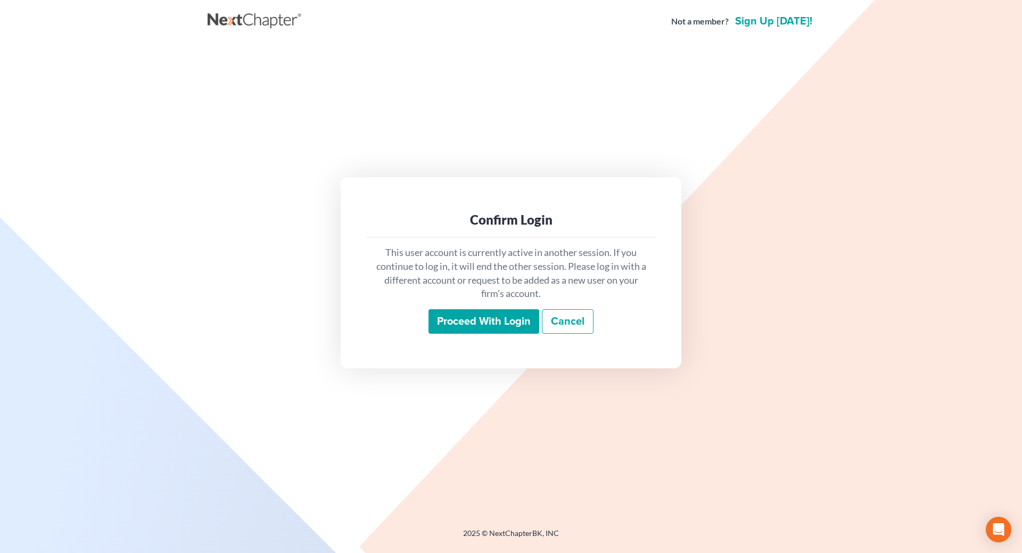
click at [485, 323] on input "Proceed with login" at bounding box center [484, 321] width 111 height 24
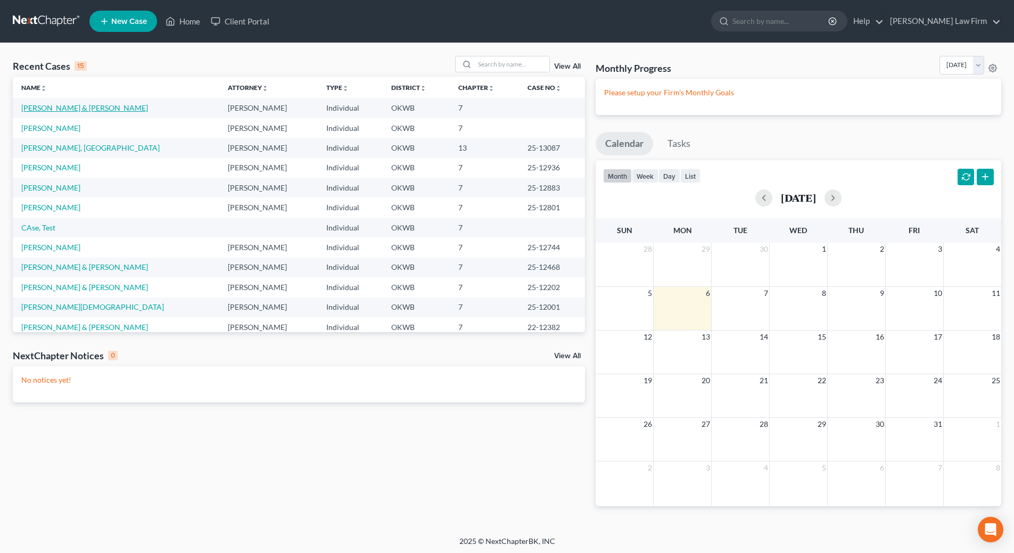
click at [67, 106] on link "[PERSON_NAME] & [PERSON_NAME]" at bounding box center [84, 107] width 127 height 9
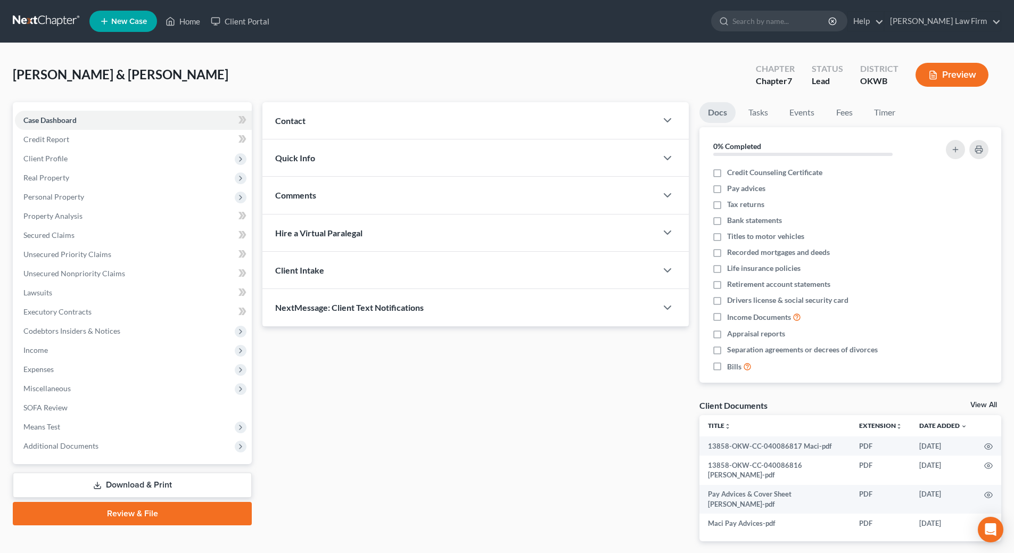
click at [938, 72] on button "Preview" at bounding box center [952, 75] width 73 height 24
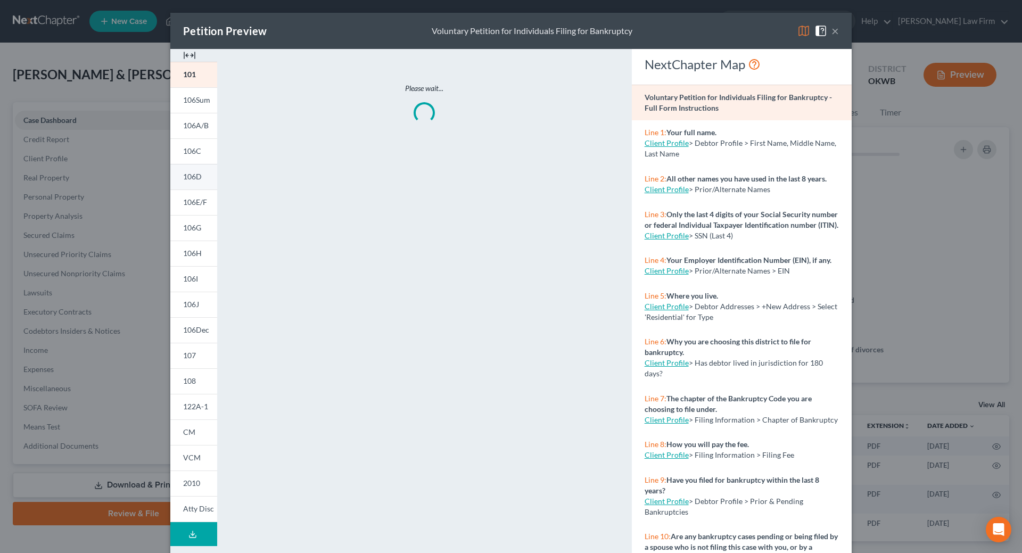
click at [189, 175] on span "106D" at bounding box center [192, 176] width 19 height 9
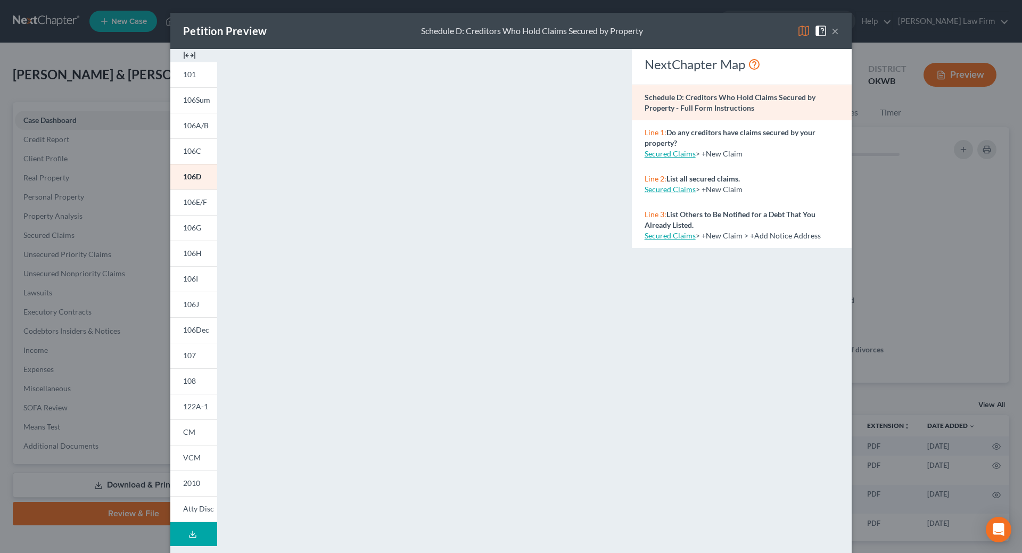
click at [831, 30] on button "×" at bounding box center [834, 30] width 7 height 13
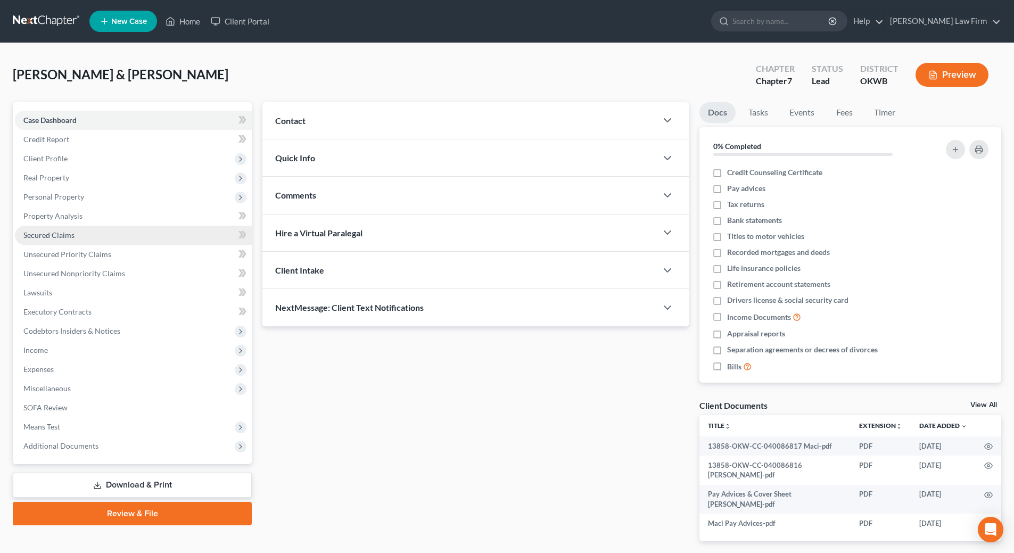
click at [73, 238] on span "Secured Claims" at bounding box center [48, 234] width 51 height 9
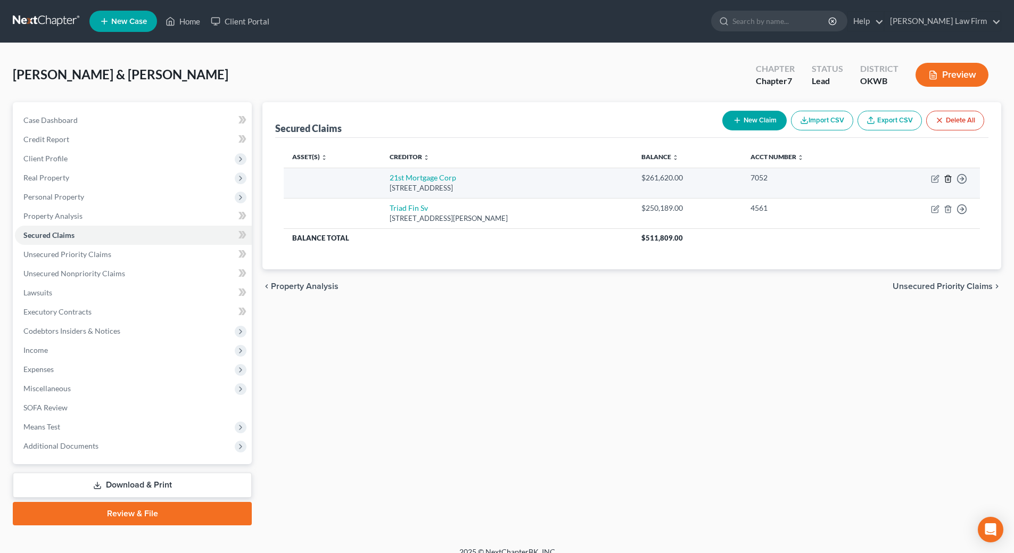
click at [948, 180] on line "button" at bounding box center [948, 179] width 0 height 2
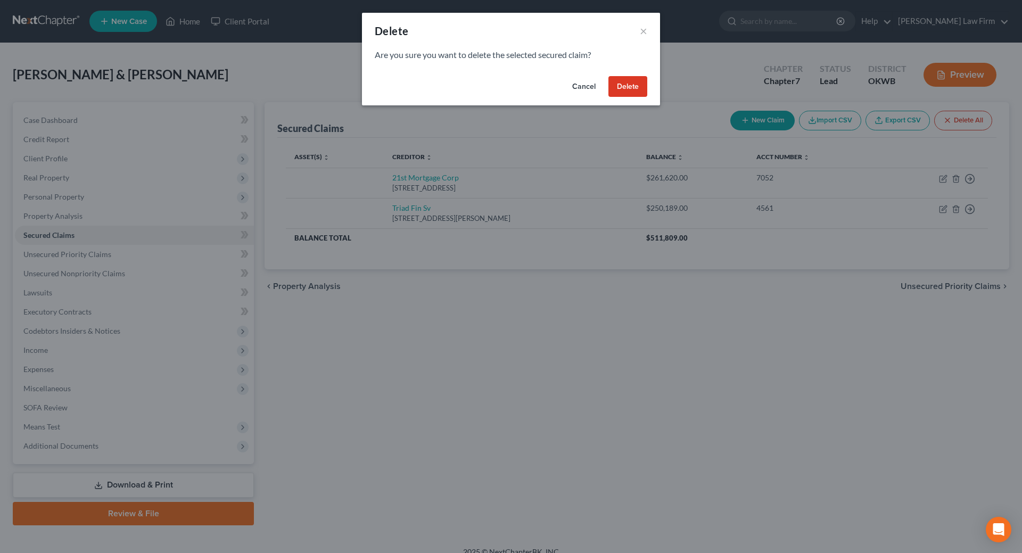
click at [617, 83] on button "Delete" at bounding box center [627, 86] width 39 height 21
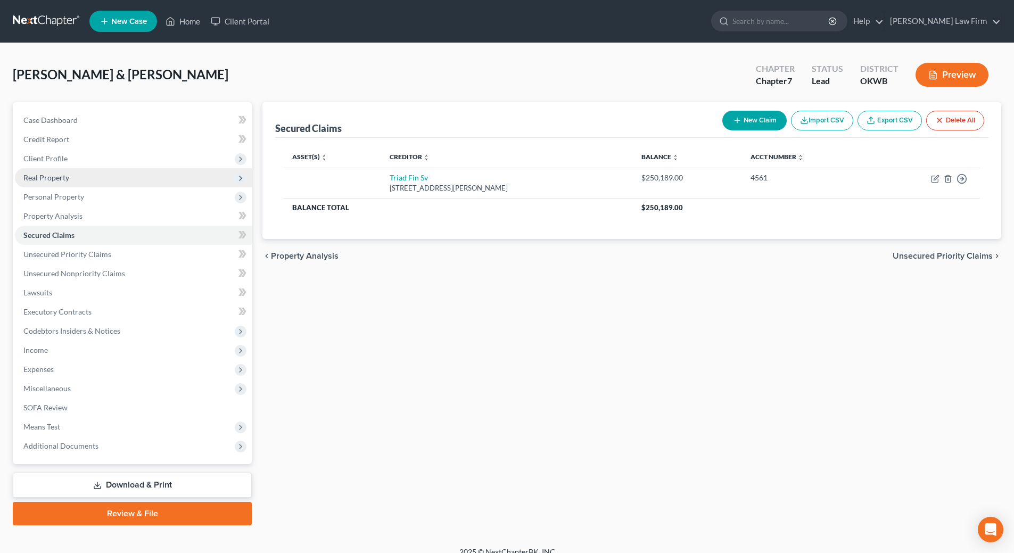
click at [69, 180] on span "Real Property" at bounding box center [133, 177] width 237 height 19
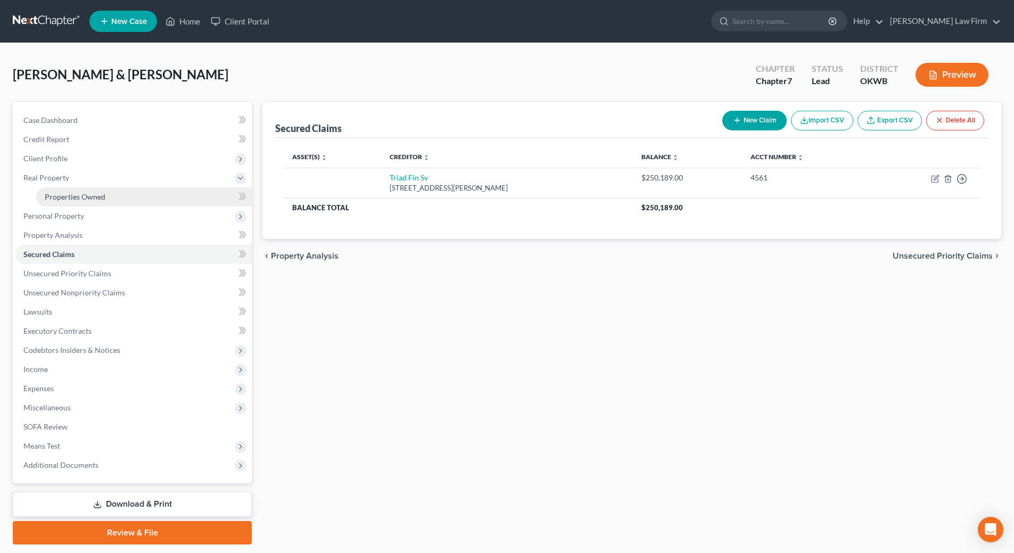
click at [58, 201] on span "Properties Owned" at bounding box center [75, 196] width 61 height 9
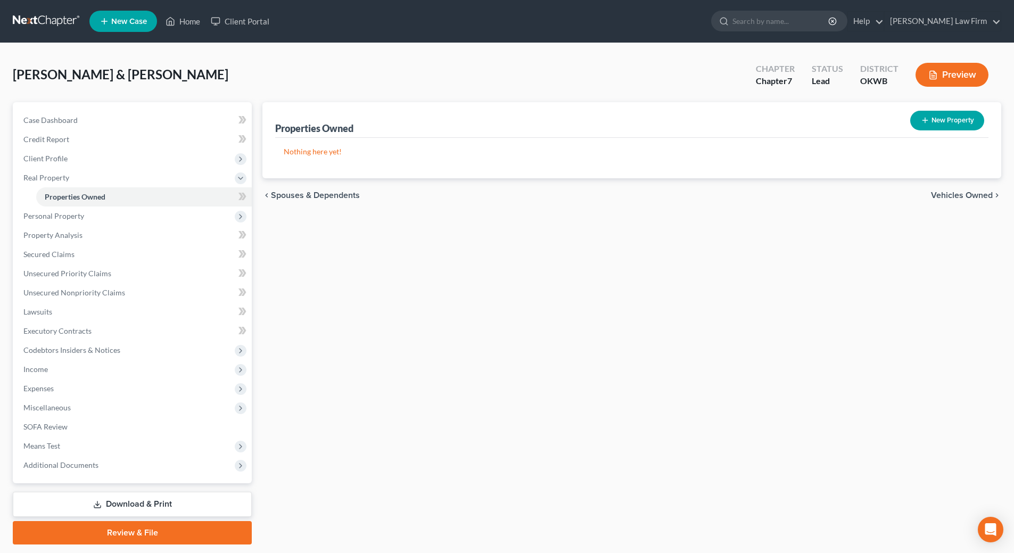
click at [954, 120] on button "New Property" at bounding box center [947, 121] width 74 height 20
select select "37"
select select "2"
select select "0"
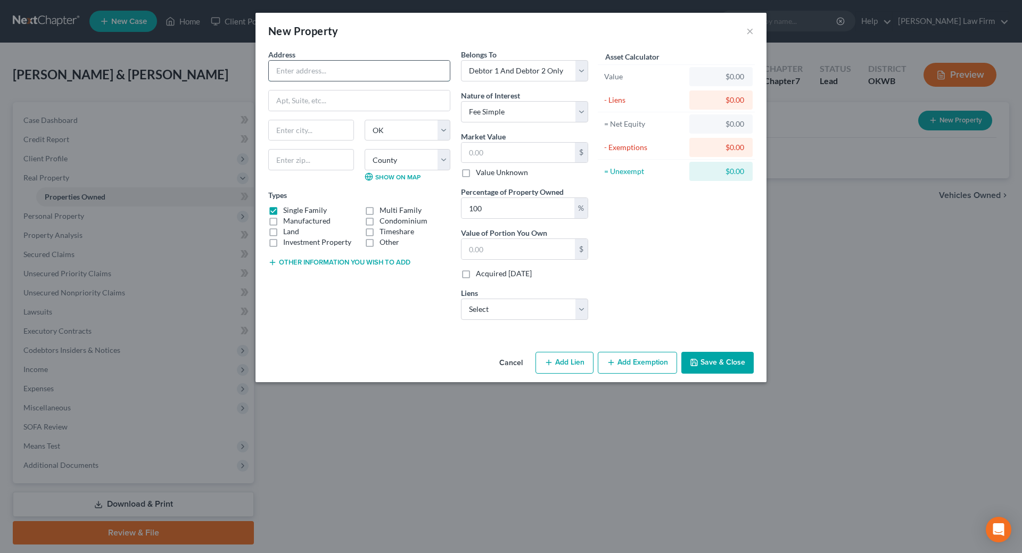
click at [315, 73] on input "text" at bounding box center [359, 71] width 181 height 20
click at [340, 127] on input "text" at bounding box center [311, 130] width 85 height 20
click at [324, 68] on input "[GEOGRAPHIC_DATA]" at bounding box center [359, 71] width 181 height 20
type input "[STREET_ADDRESS]"
click at [285, 127] on input "text" at bounding box center [311, 130] width 85 height 20
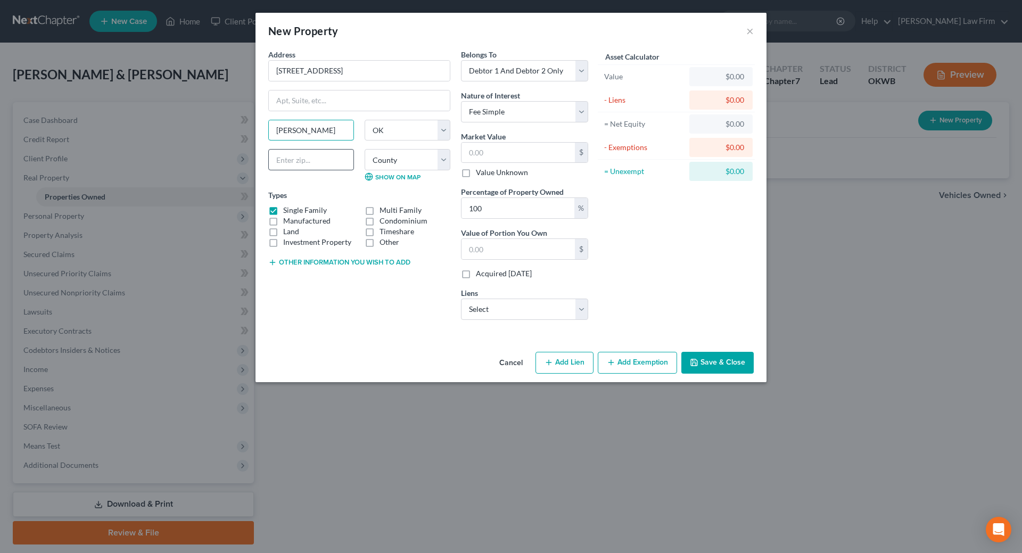
type input "[PERSON_NAME]"
click at [314, 159] on input "text" at bounding box center [311, 159] width 86 height 21
type input "73044"
click at [565, 307] on select "Select Triad Fin Sv - $250,189.00" at bounding box center [524, 309] width 127 height 21
select select "9"
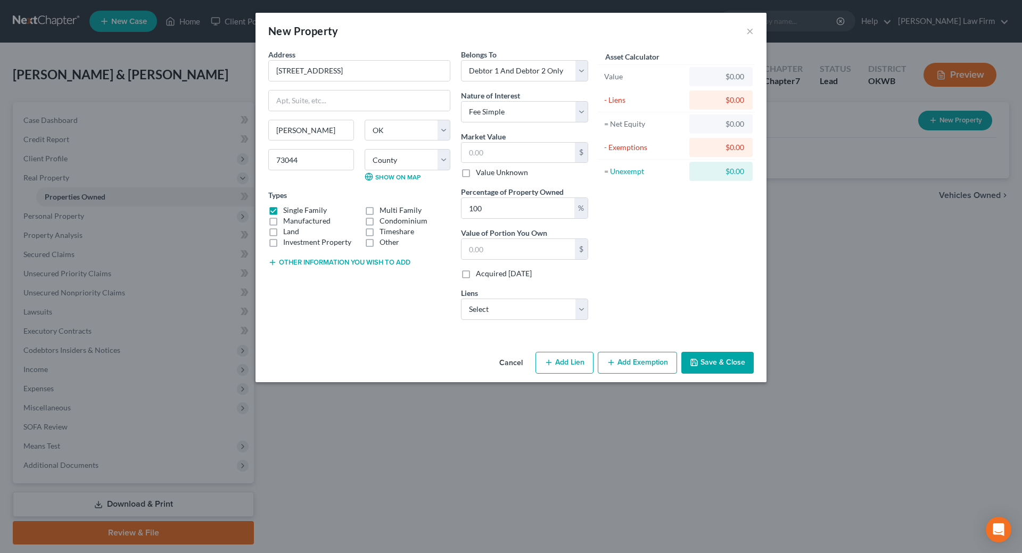
select select "2"
select select "4"
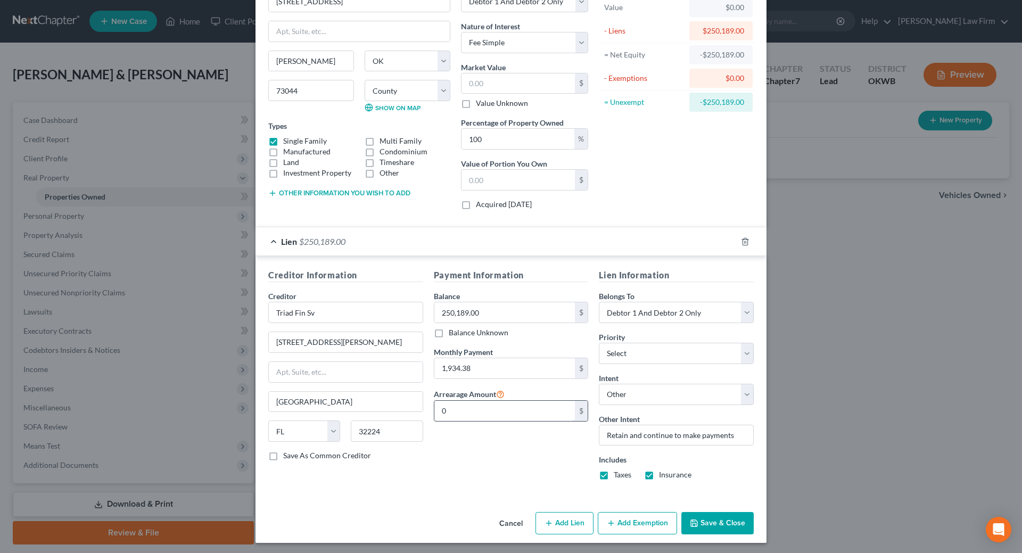
scroll to position [72, 0]
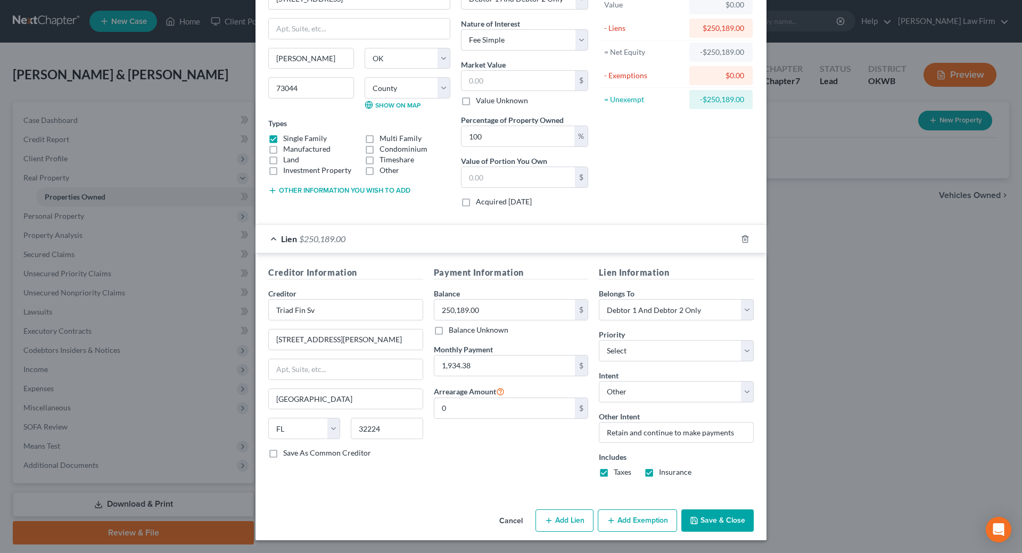
click at [579, 521] on button "Add Lien" at bounding box center [565, 520] width 58 height 22
select select "2"
